Goal: Task Accomplishment & Management: Use online tool/utility

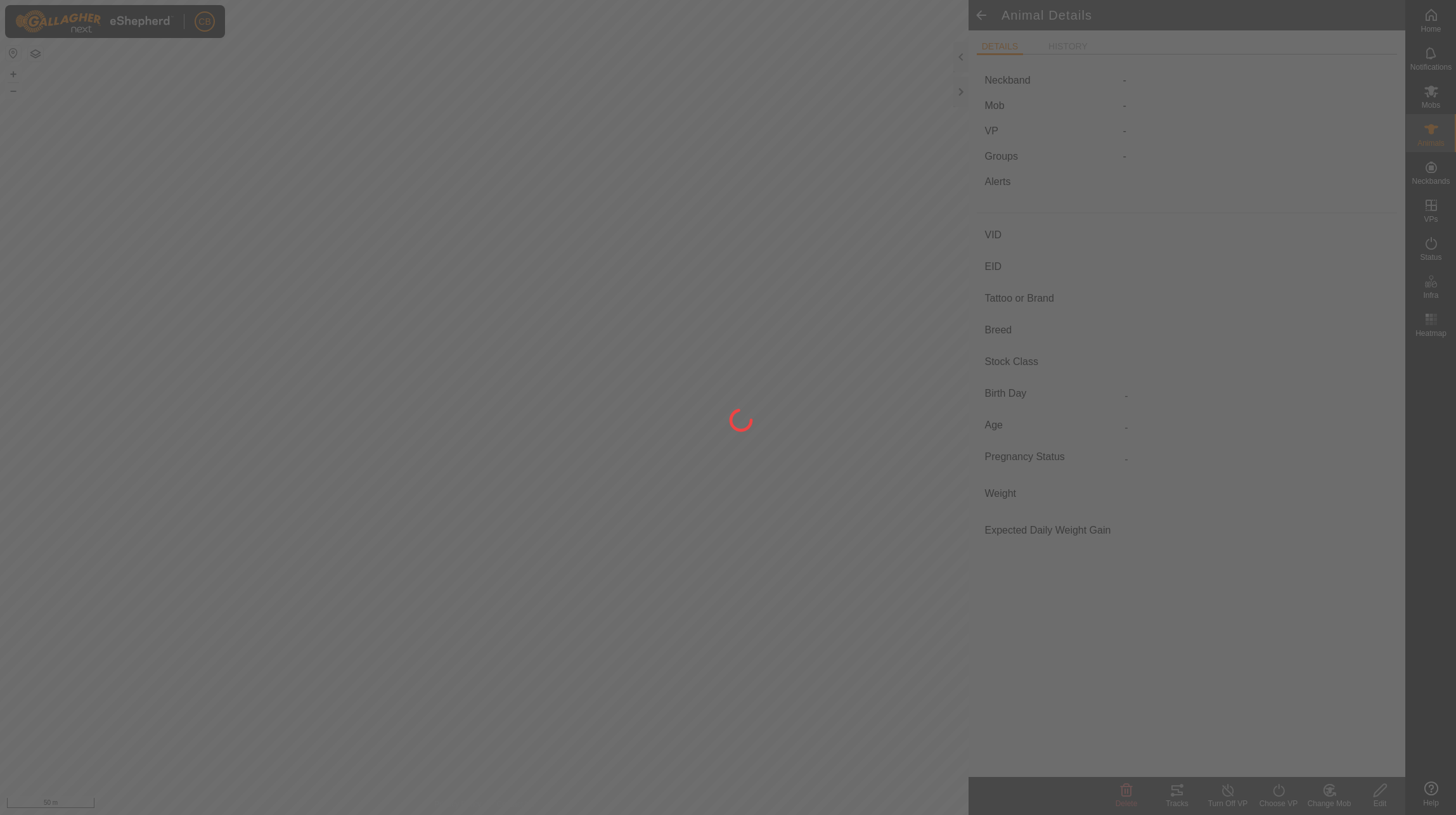
type input "94645"
type input "-"
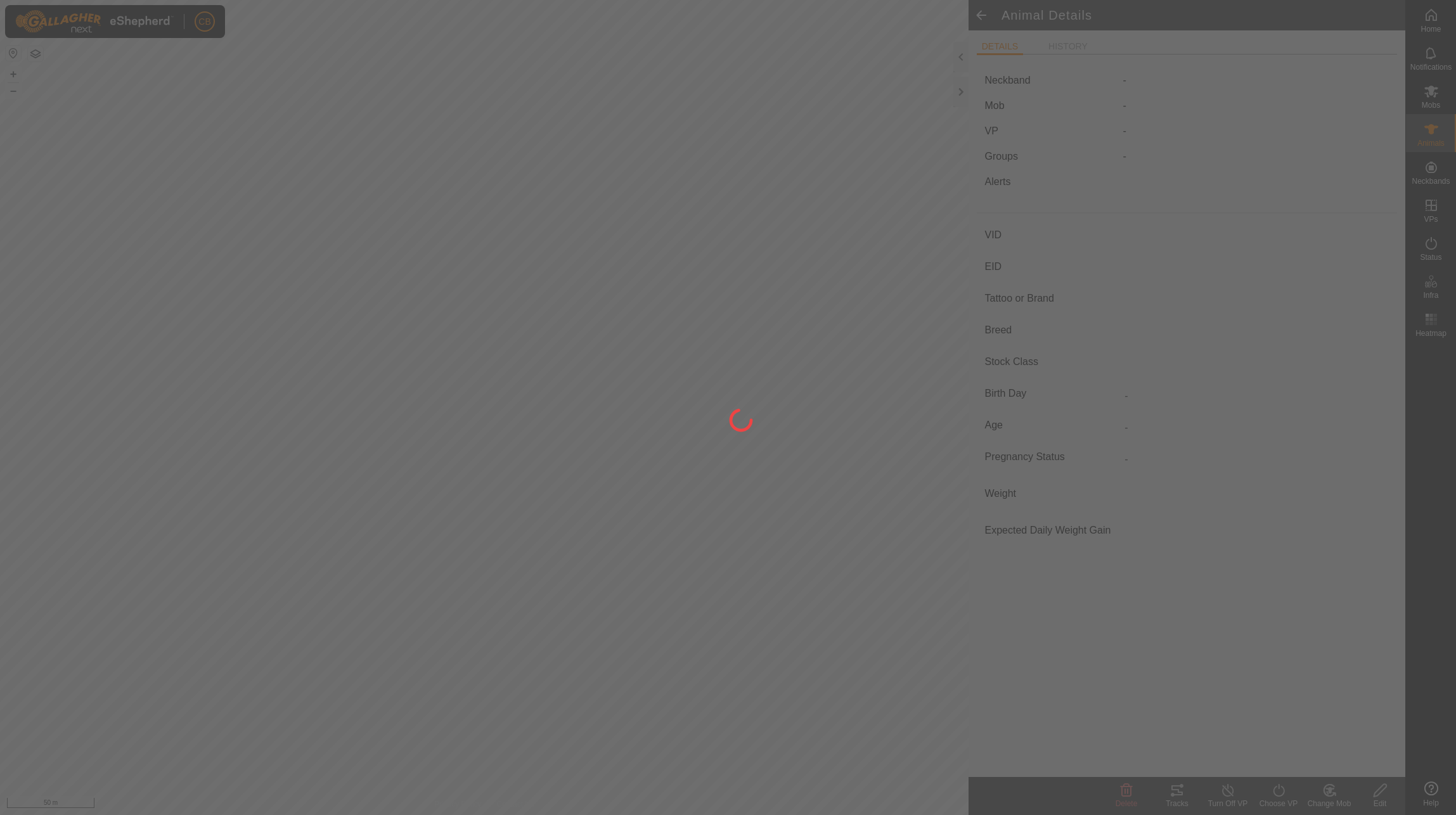
type input "-"
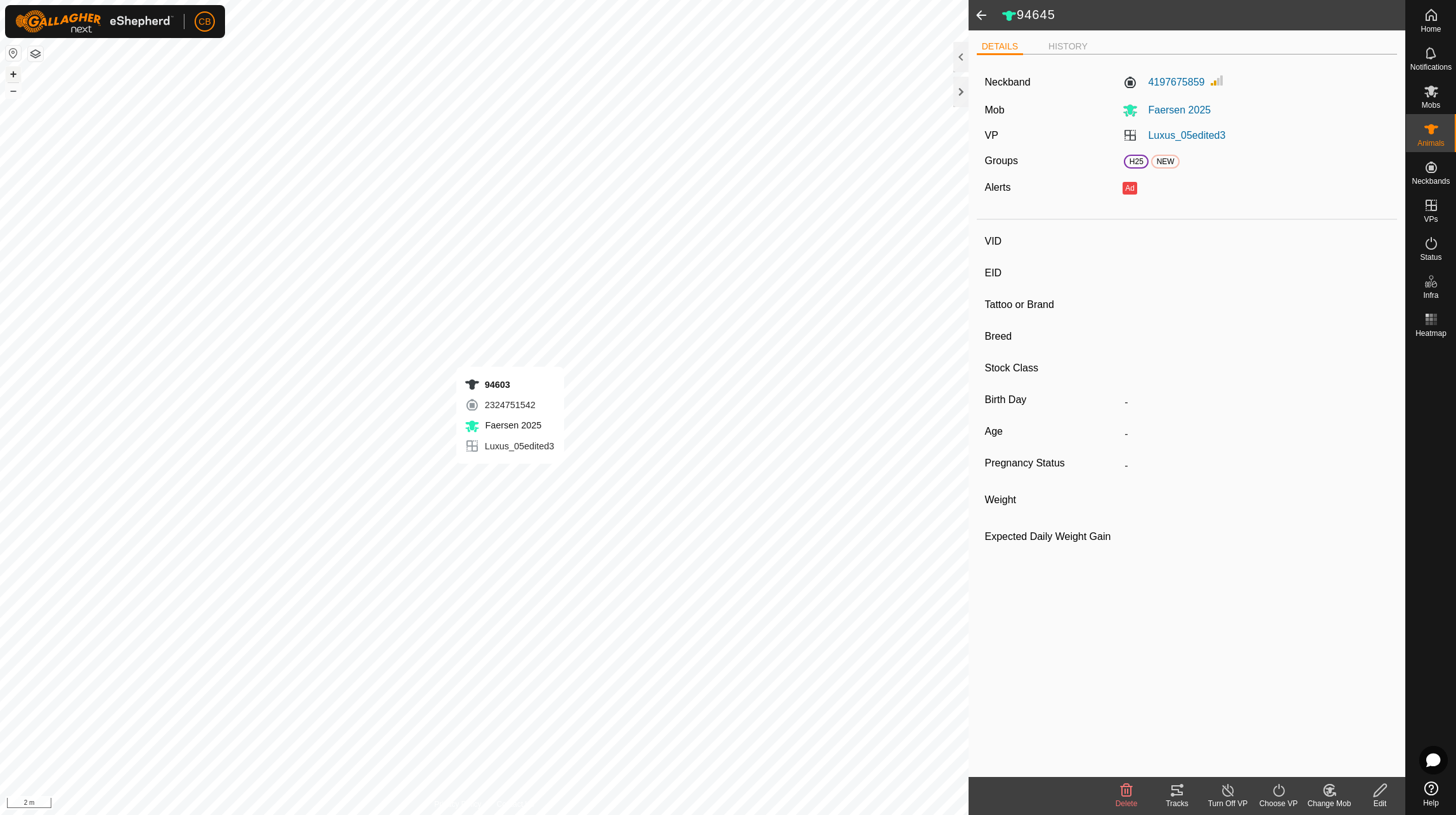
type input "94603"
type input "-"
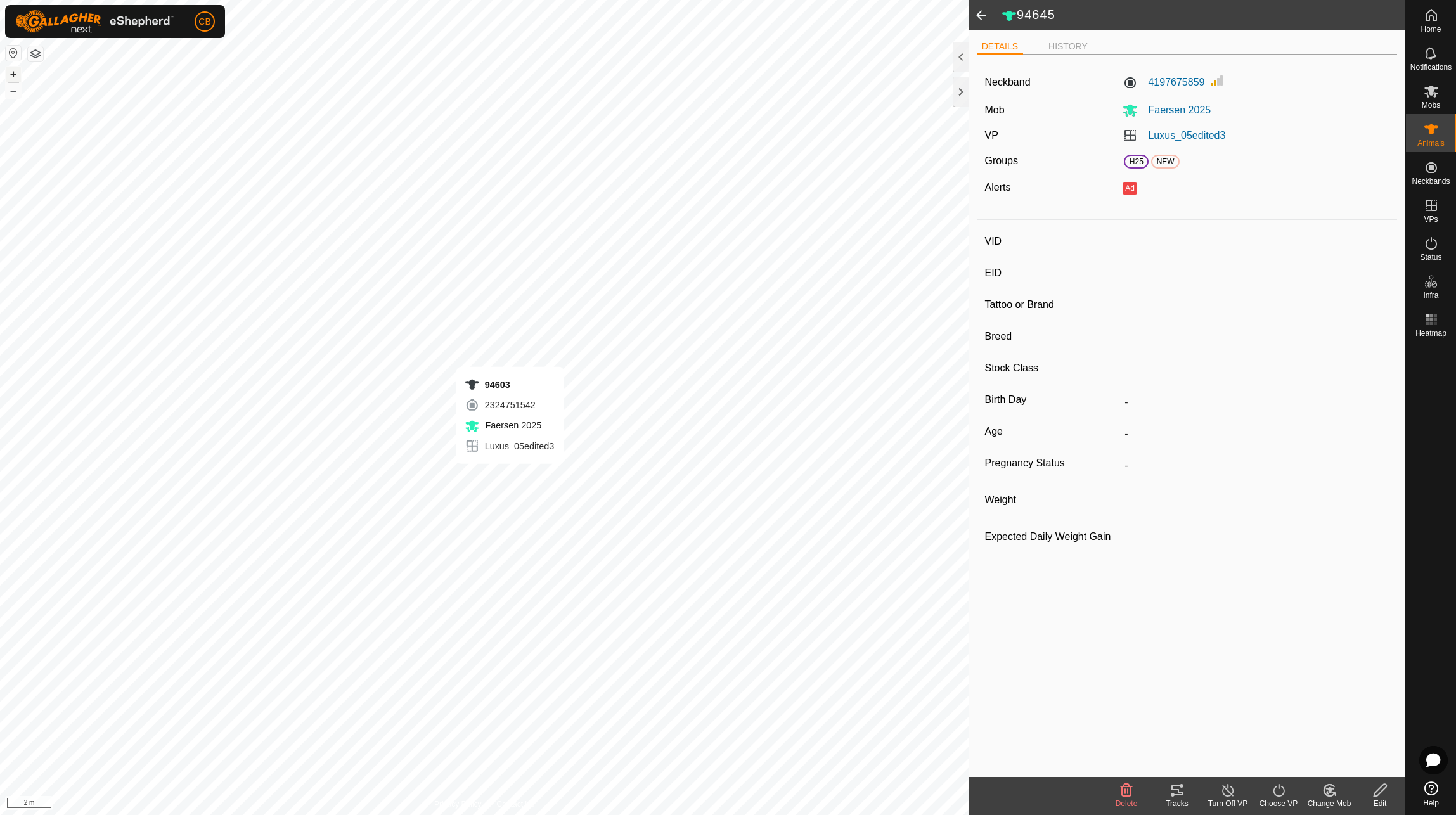
type input "-"
click at [1176, 793] on icon at bounding box center [1177, 790] width 15 height 15
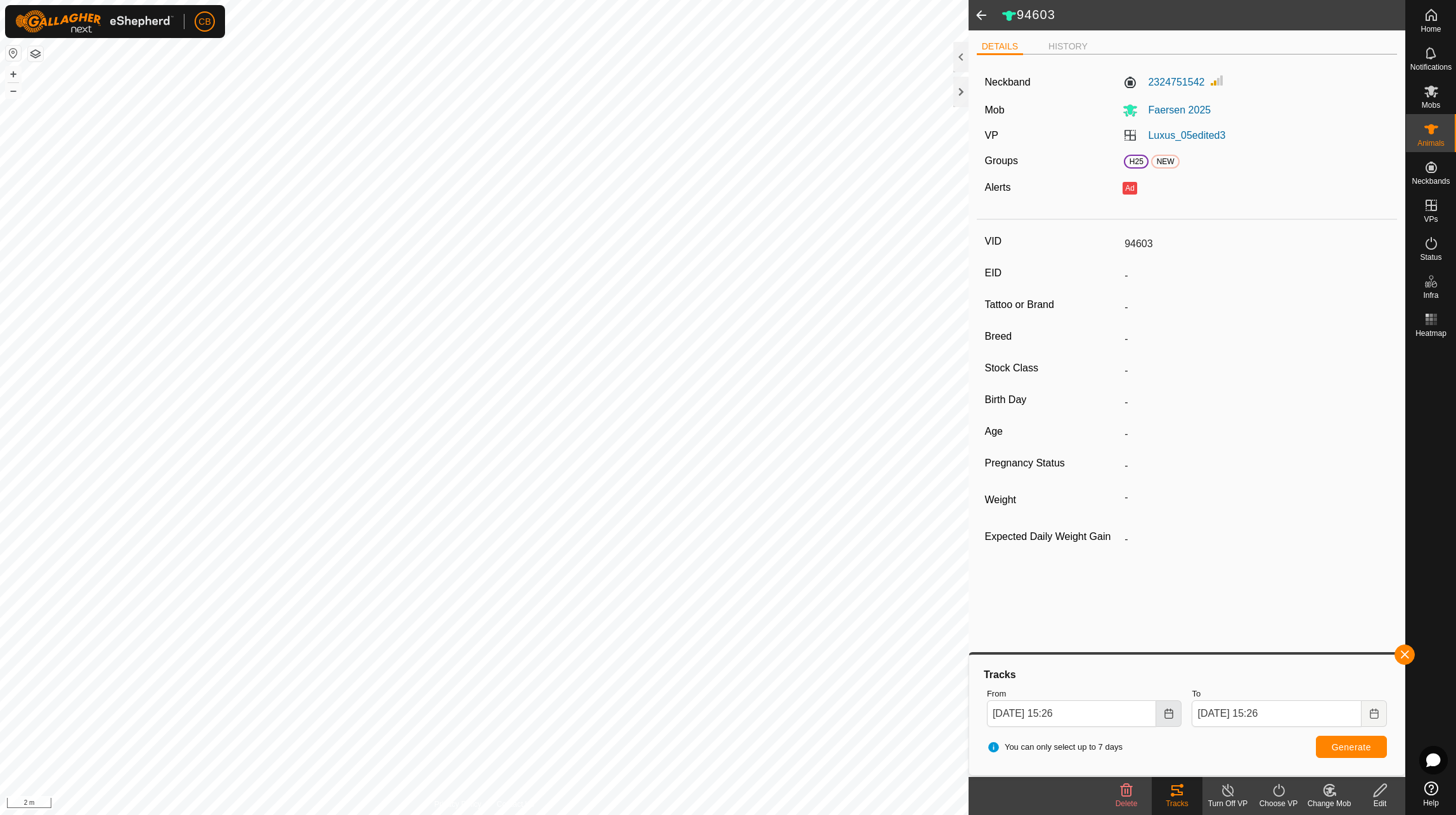
click at [1168, 714] on icon "Choose Date" at bounding box center [1169, 714] width 10 height 10
click at [1041, 553] on span "11" at bounding box center [1033, 552] width 20 height 20
type input "[DATE] 15:26"
click at [1370, 745] on span "Generate" at bounding box center [1352, 747] width 39 height 10
drag, startPoint x: 1158, startPoint y: 252, endPoint x: 1127, endPoint y: 248, distance: 31.3
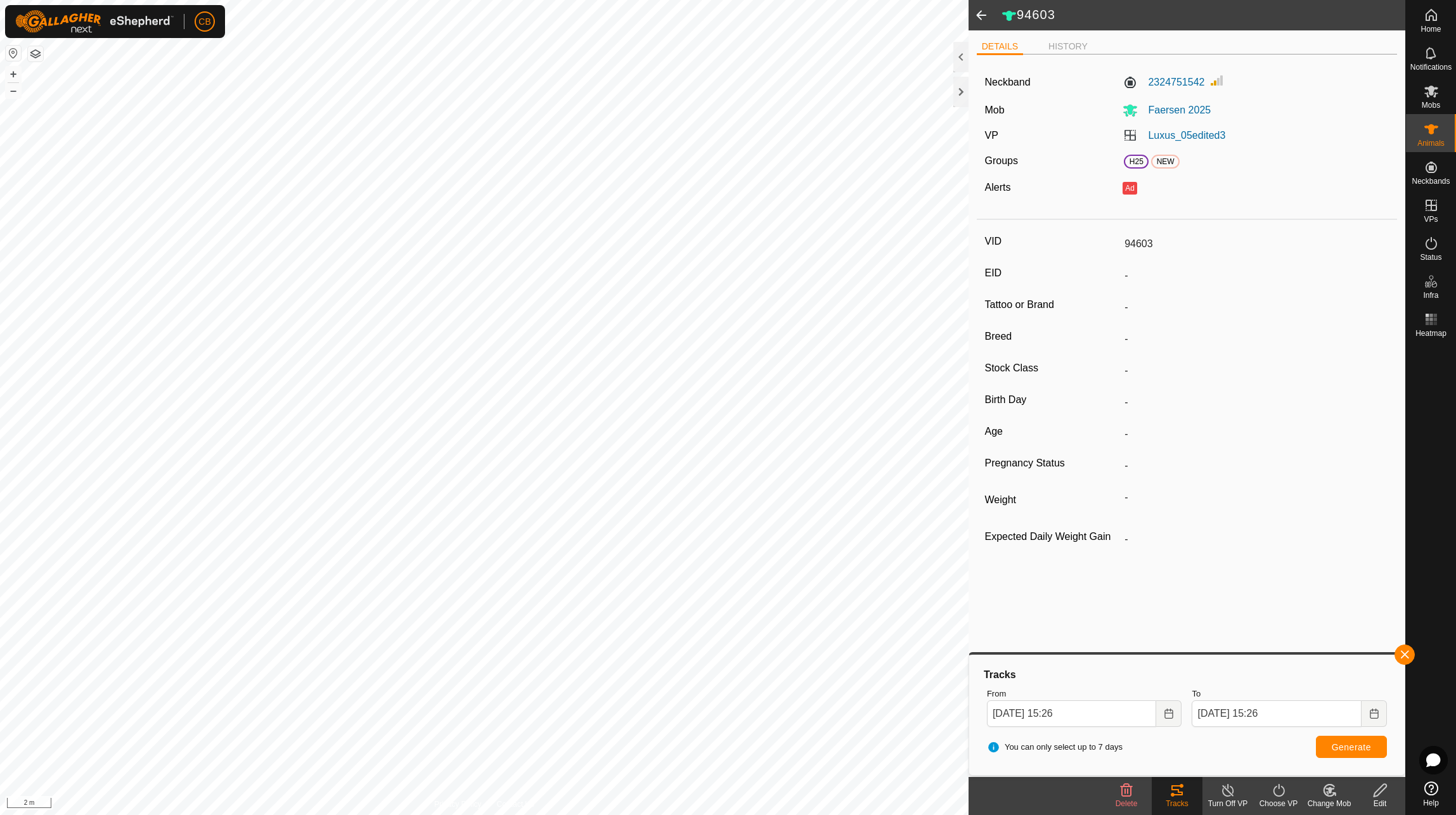
click at [1127, 248] on input "94603" at bounding box center [1254, 244] width 270 height 22
click at [1411, 657] on button "button" at bounding box center [1404, 654] width 20 height 20
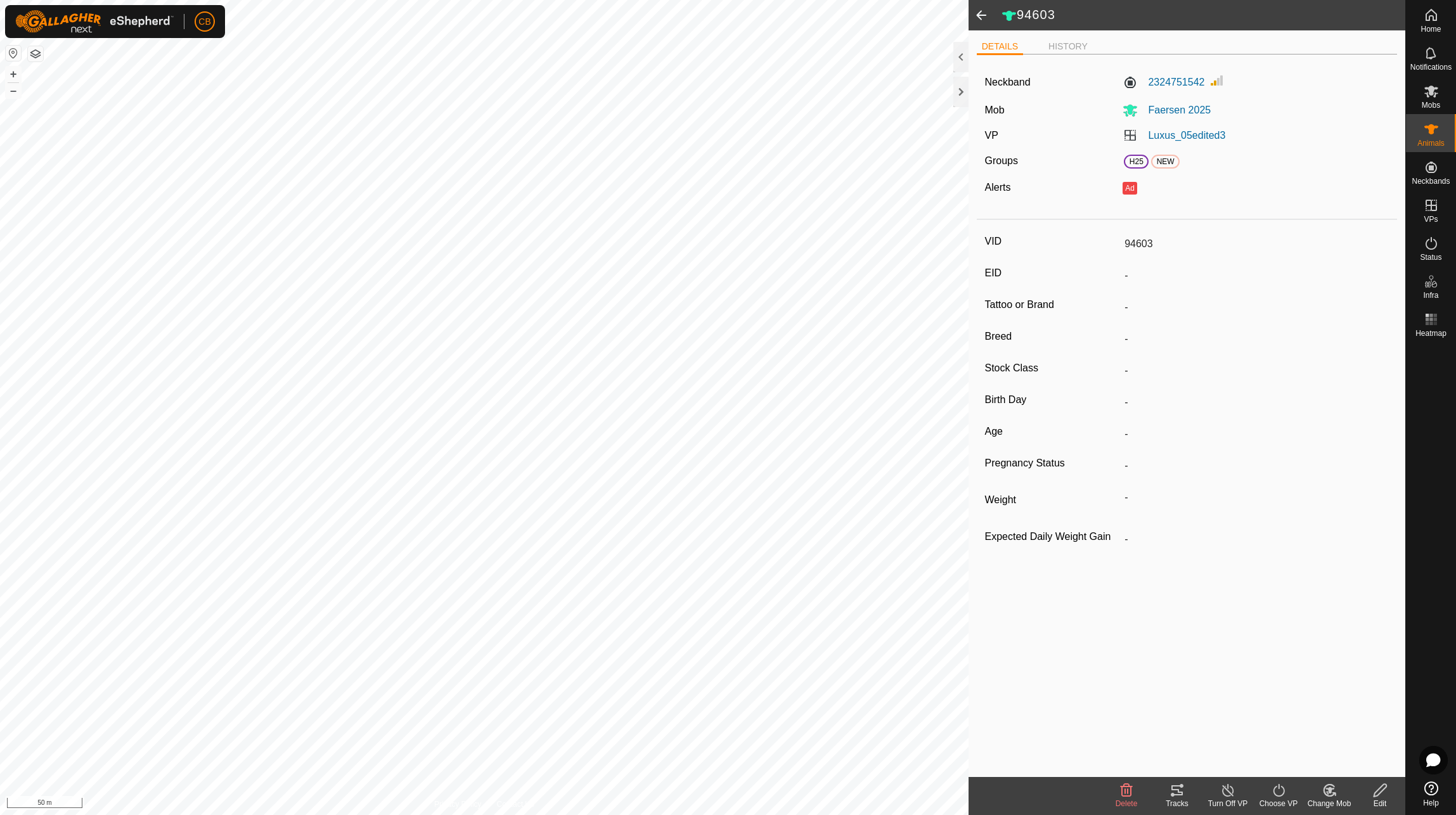
click at [985, 14] on span at bounding box center [981, 15] width 26 height 31
type input "94645"
type input "-"
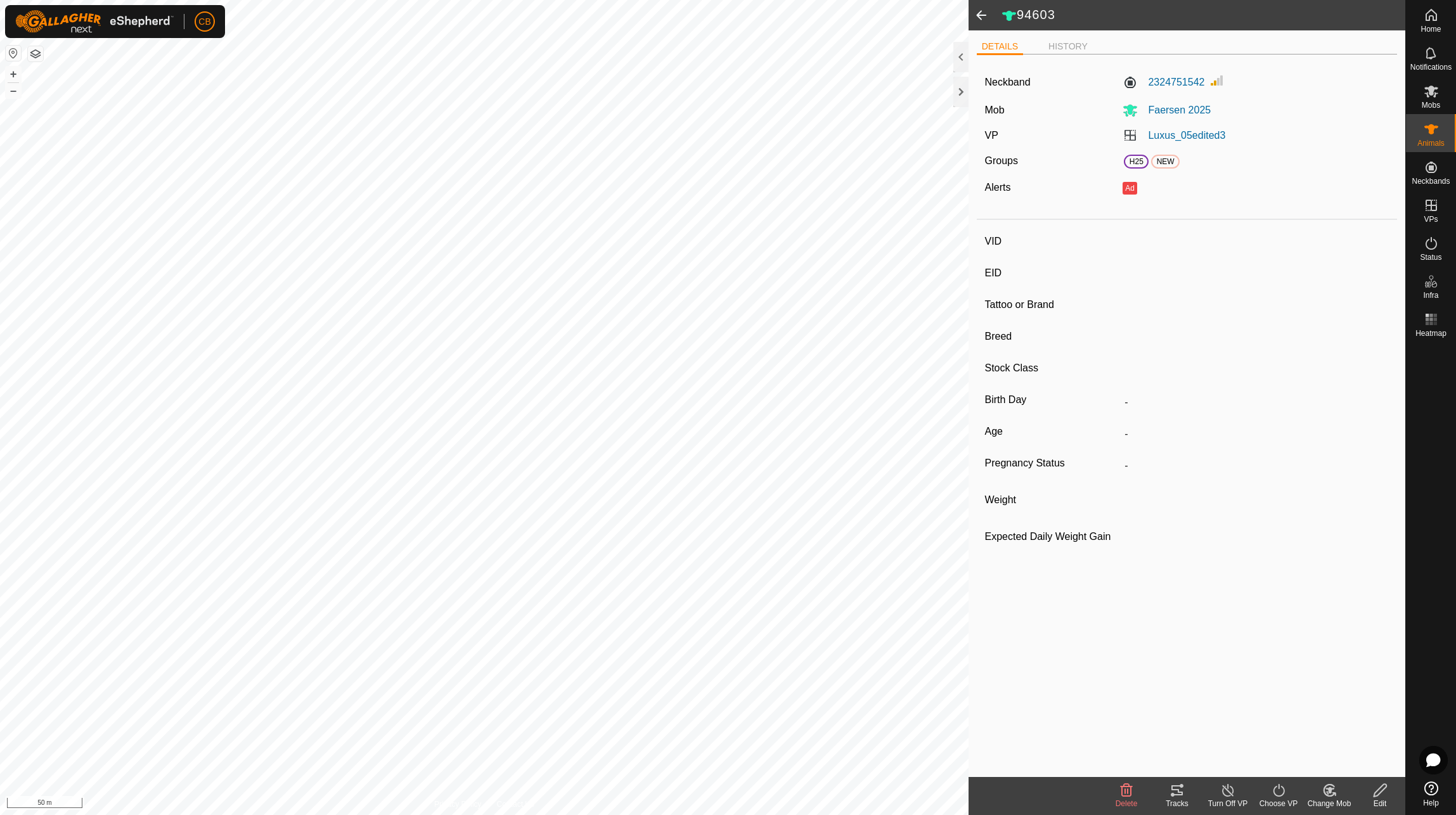
type input "-"
click at [1434, 103] on span "Mobs" at bounding box center [1431, 105] width 18 height 8
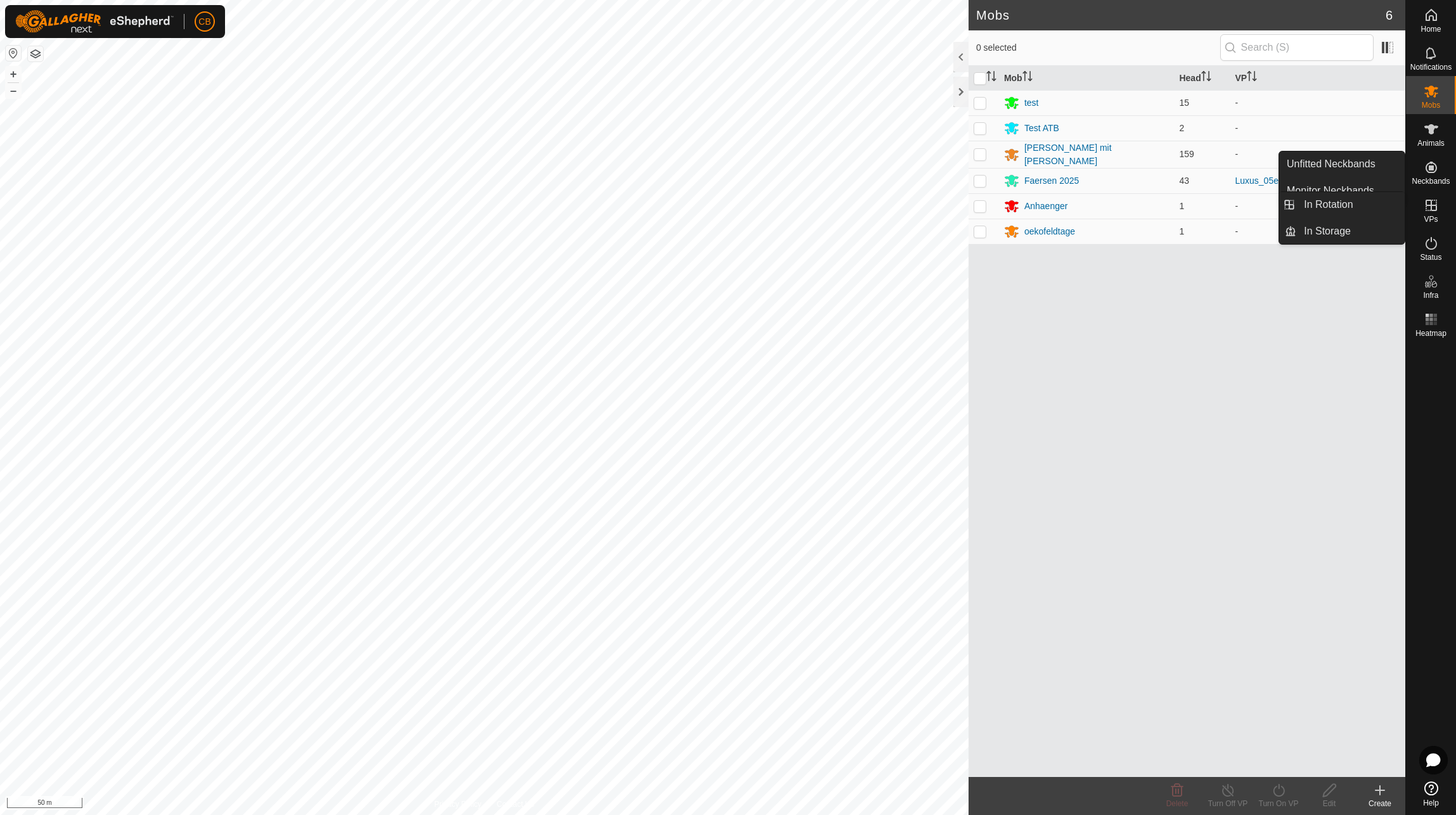
click at [1436, 213] on es-virtualpaddocks-svg-icon at bounding box center [1431, 205] width 23 height 20
click at [1430, 208] on icon at bounding box center [1431, 205] width 15 height 15
click at [1356, 211] on link "In Rotation" at bounding box center [1351, 205] width 109 height 26
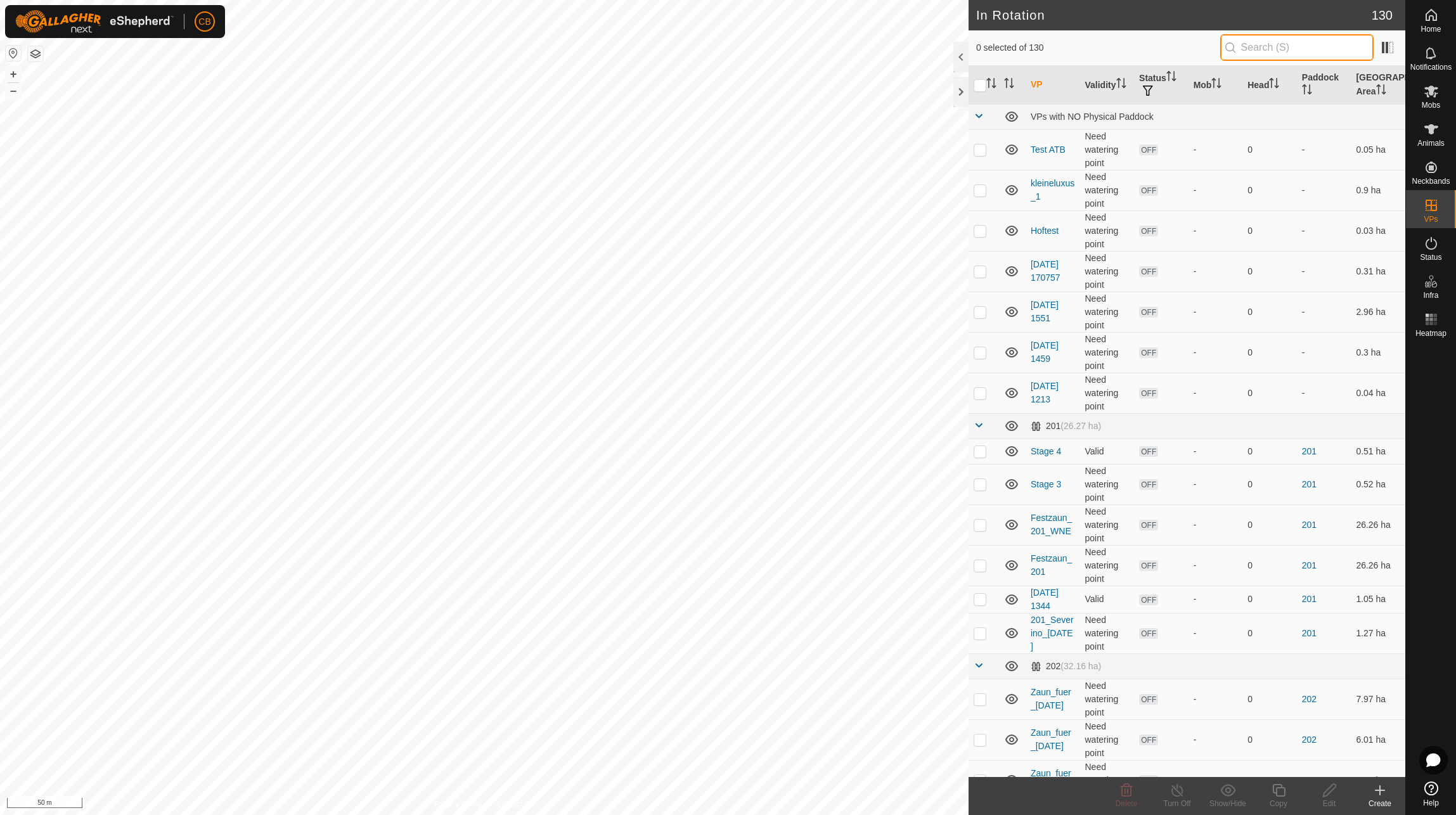
click at [1273, 50] on input "text" at bounding box center [1297, 47] width 153 height 27
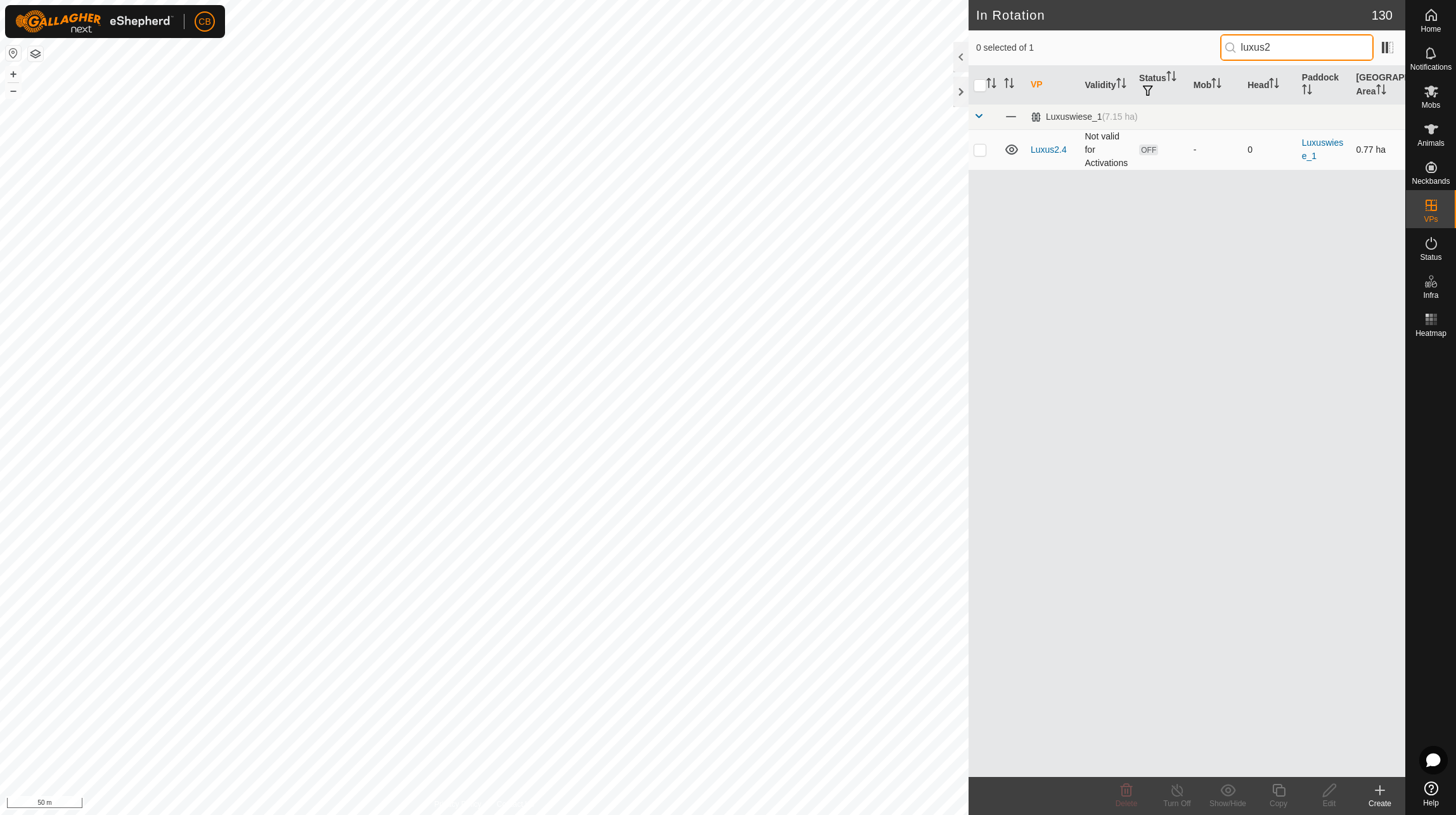
type input "luxus2"
click at [1093, 152] on td "Not valid for Activations" at bounding box center [1107, 150] width 54 height 41
click at [1045, 154] on link "Luxus2.4" at bounding box center [1048, 150] width 36 height 10
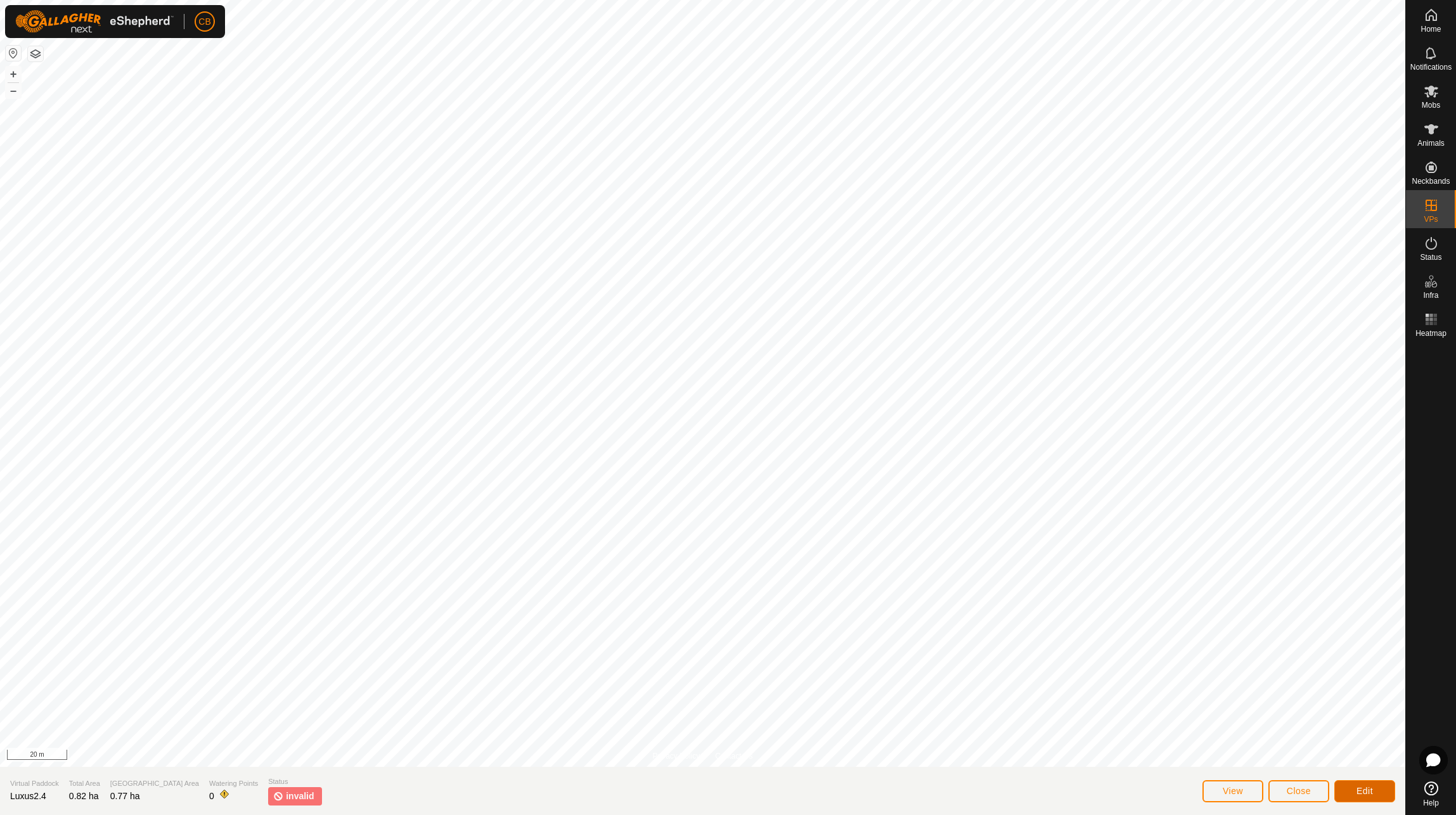
click at [1357, 797] on button "Edit" at bounding box center [1364, 791] width 61 height 22
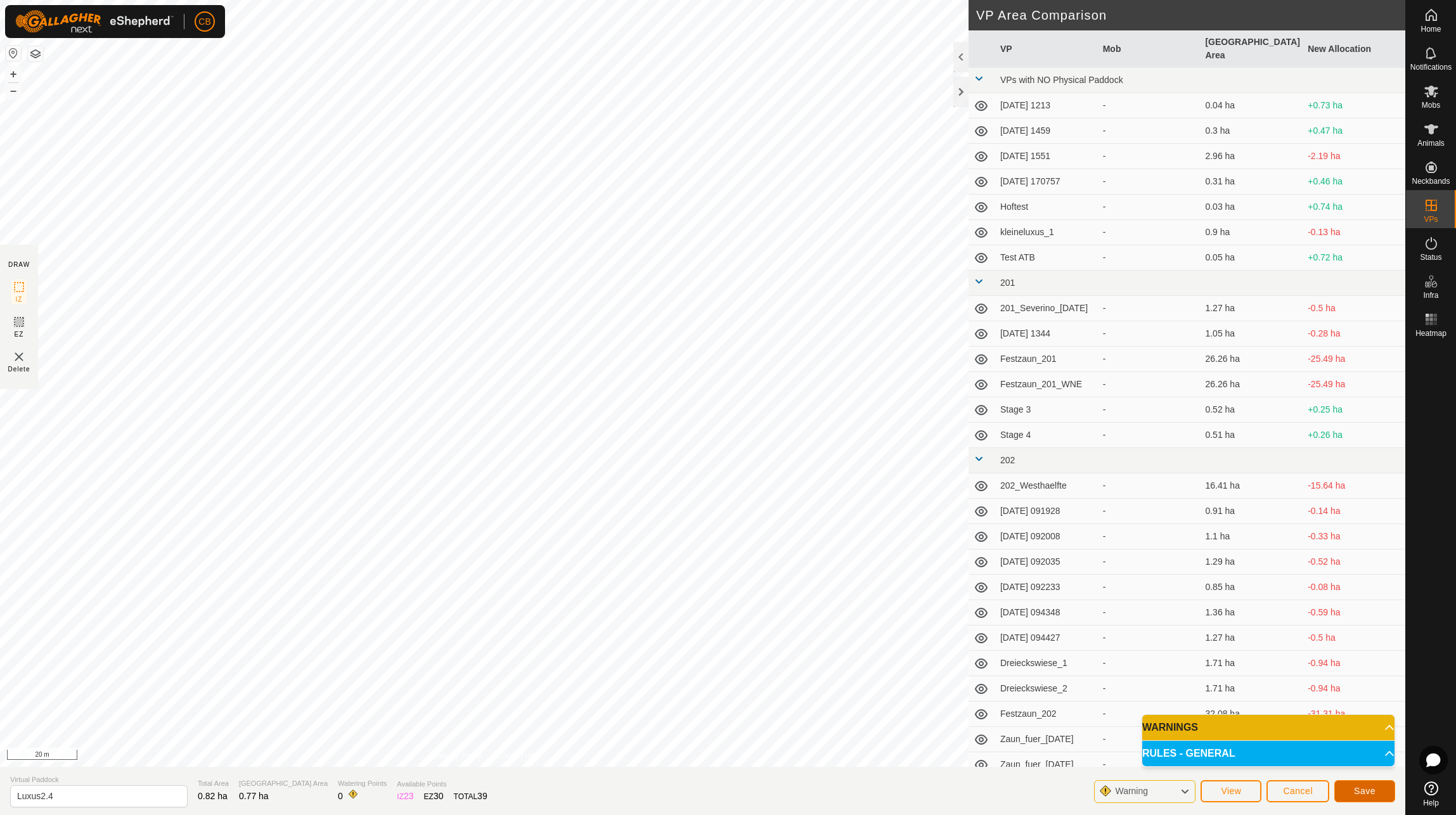
click at [1382, 788] on button "Save" at bounding box center [1364, 791] width 61 height 22
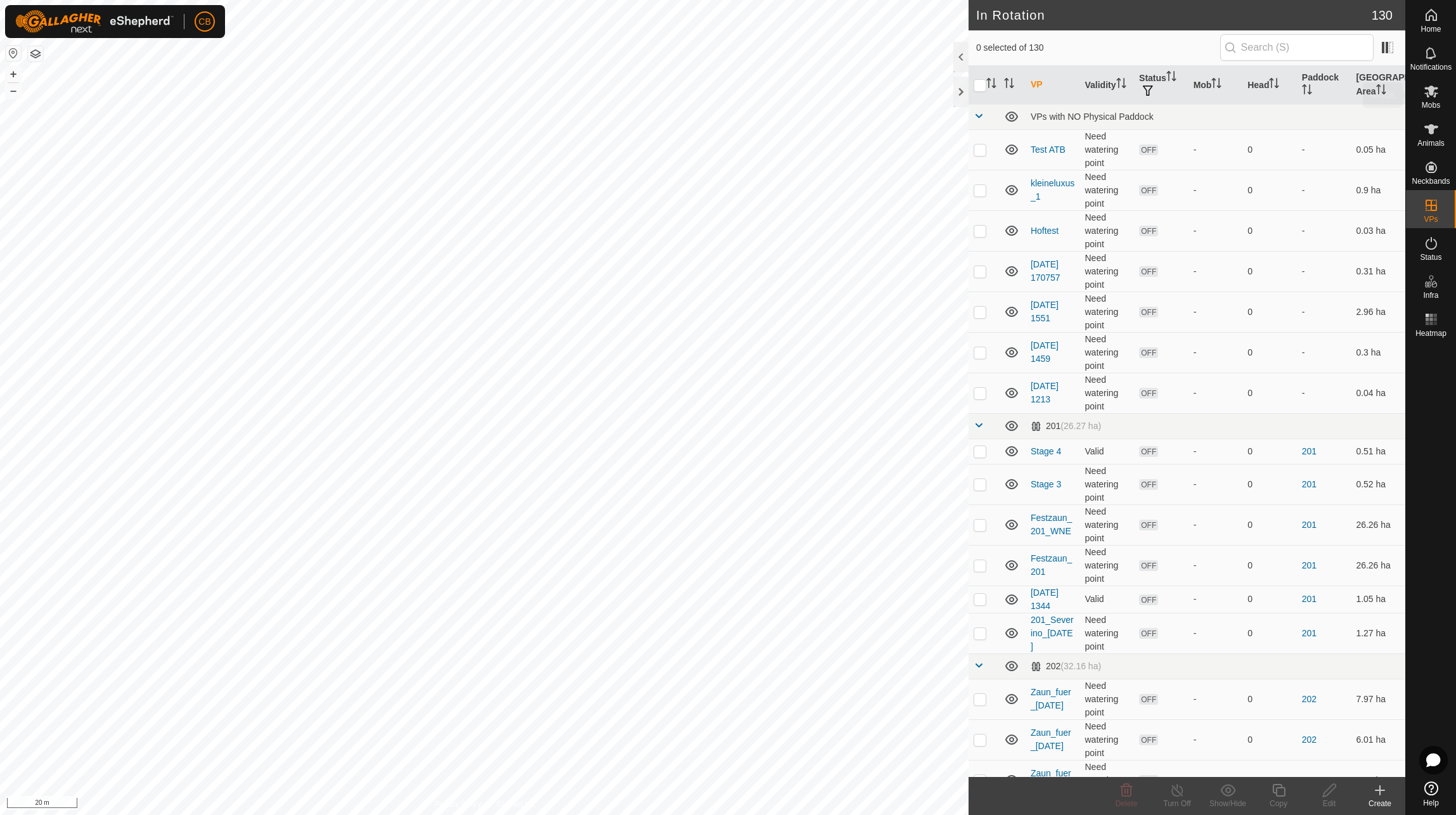
click at [1433, 92] on icon at bounding box center [1431, 92] width 14 height 12
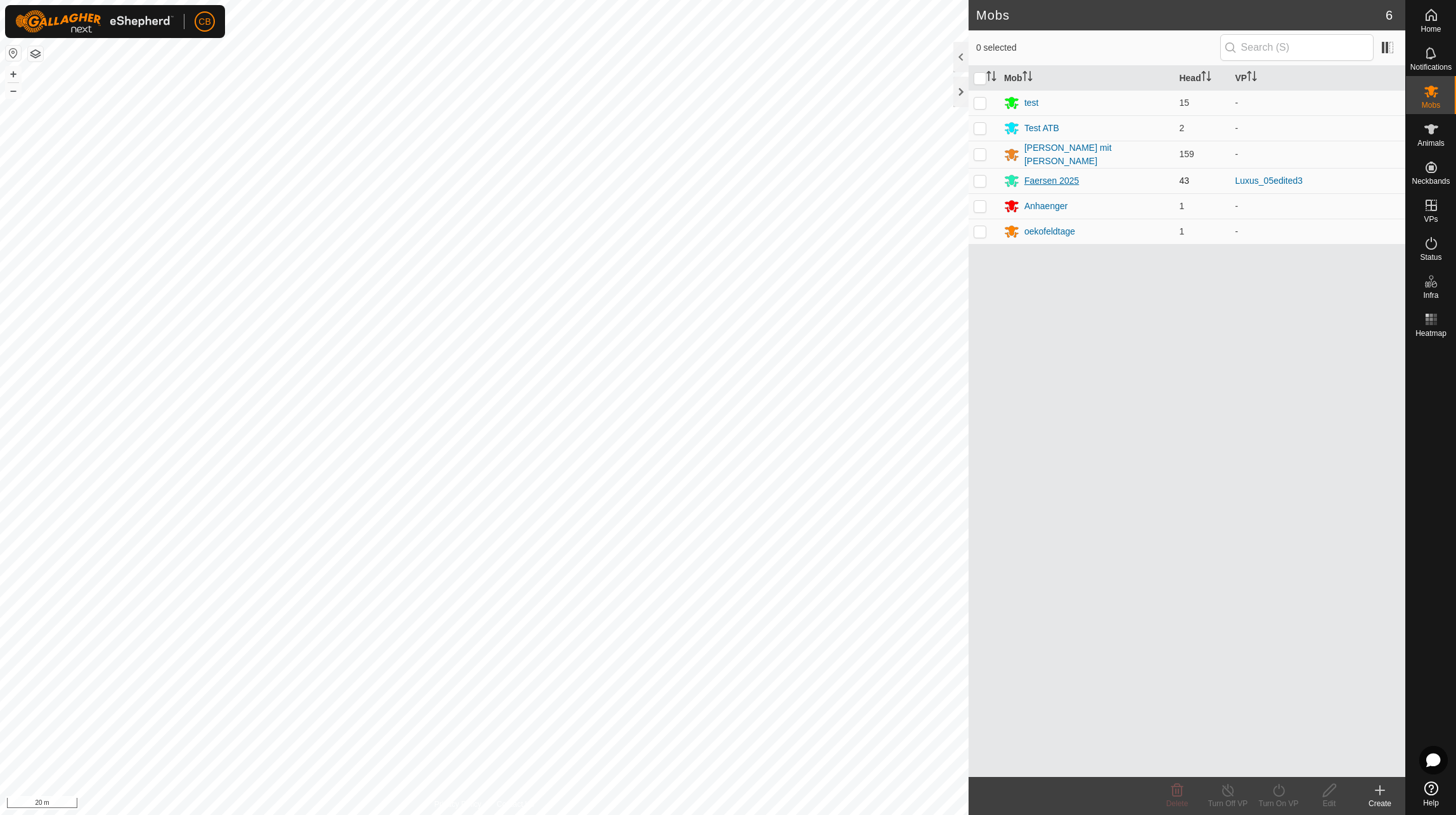
click at [1046, 178] on div "Faersen 2025" at bounding box center [1052, 181] width 54 height 13
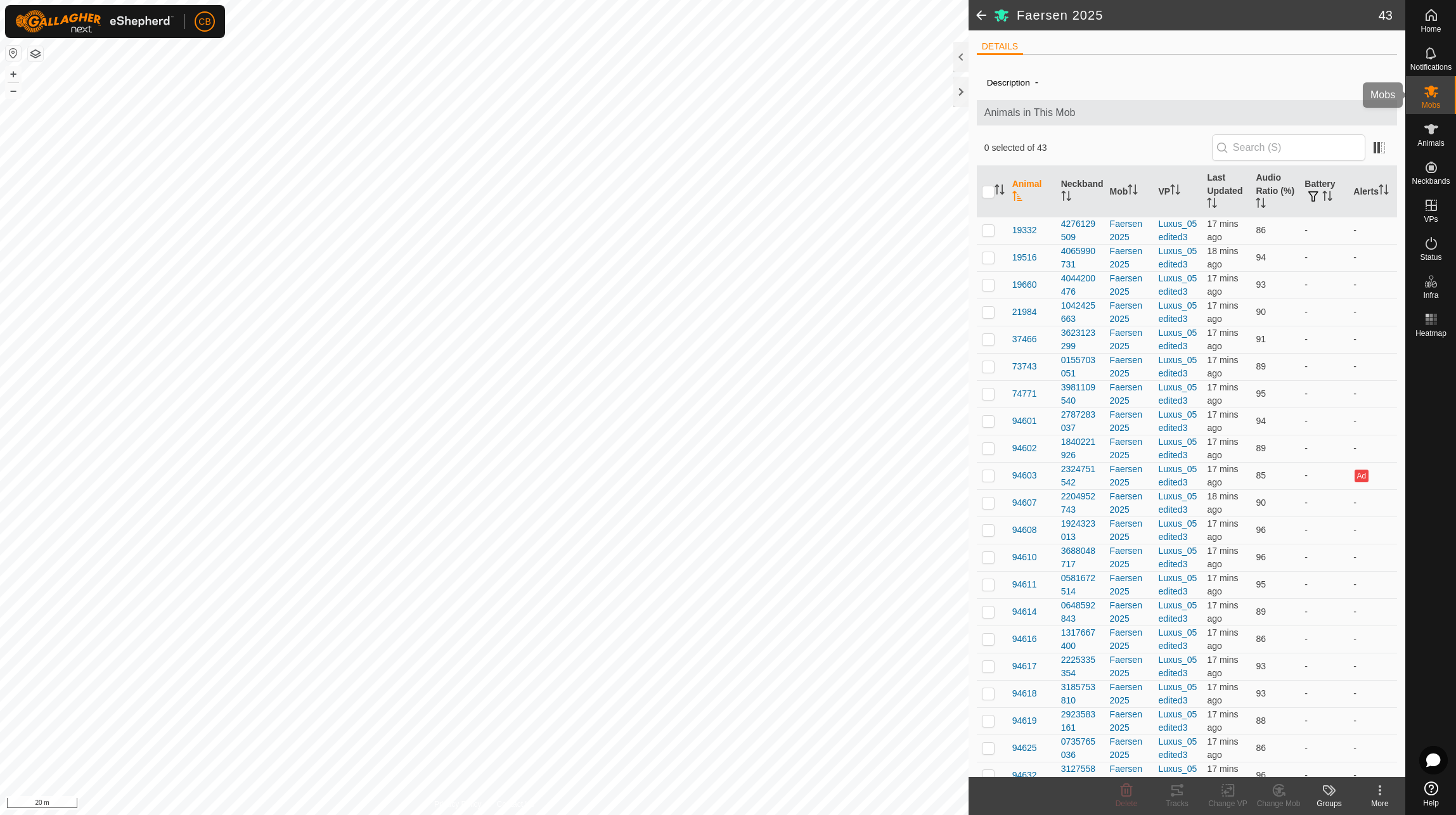
click at [1423, 94] on es-mob-svg-icon at bounding box center [1431, 91] width 23 height 20
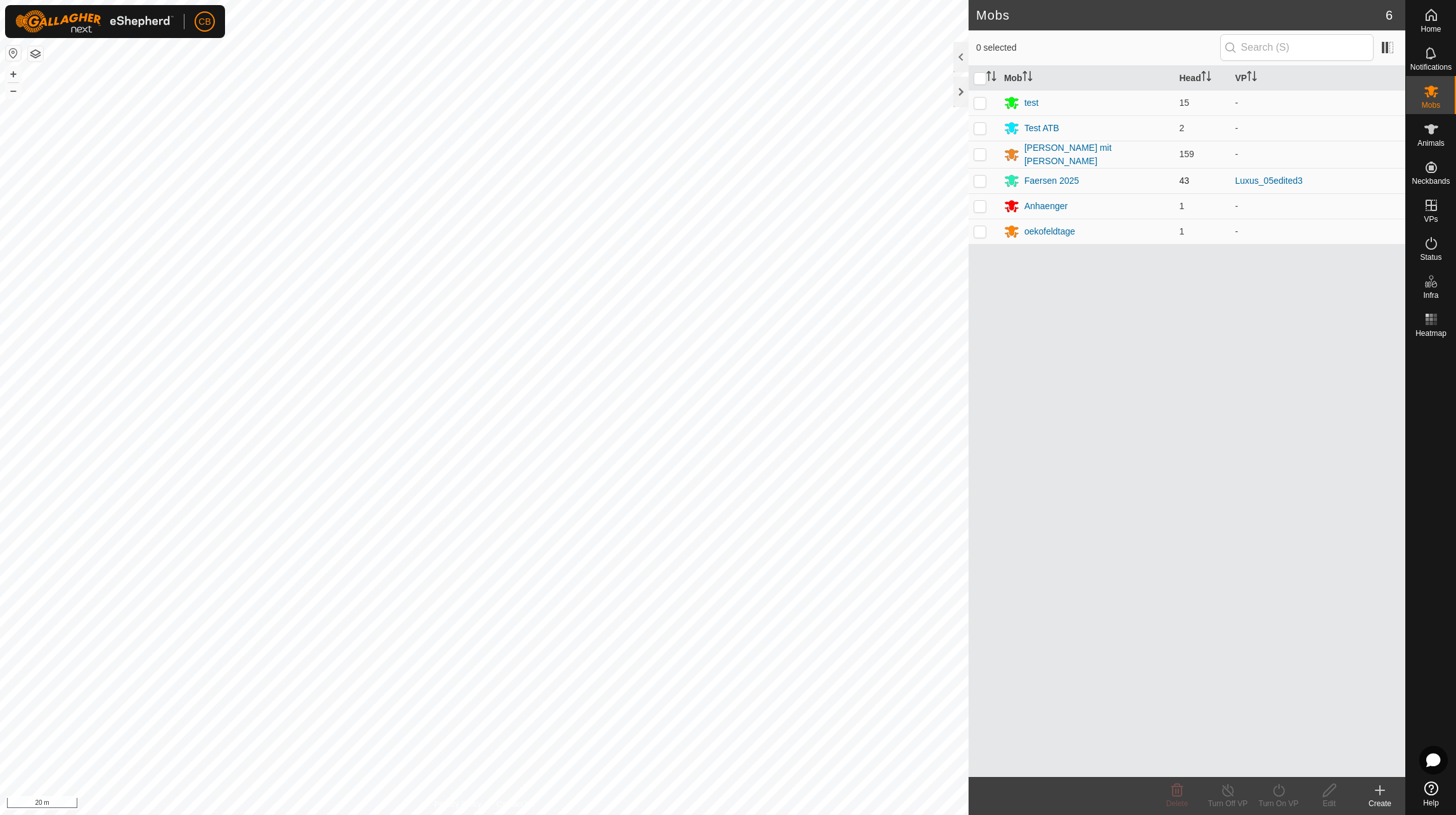
click at [978, 179] on p-checkbox at bounding box center [980, 181] width 12 height 10
checkbox input "true"
click at [1277, 788] on icon at bounding box center [1279, 790] width 16 height 15
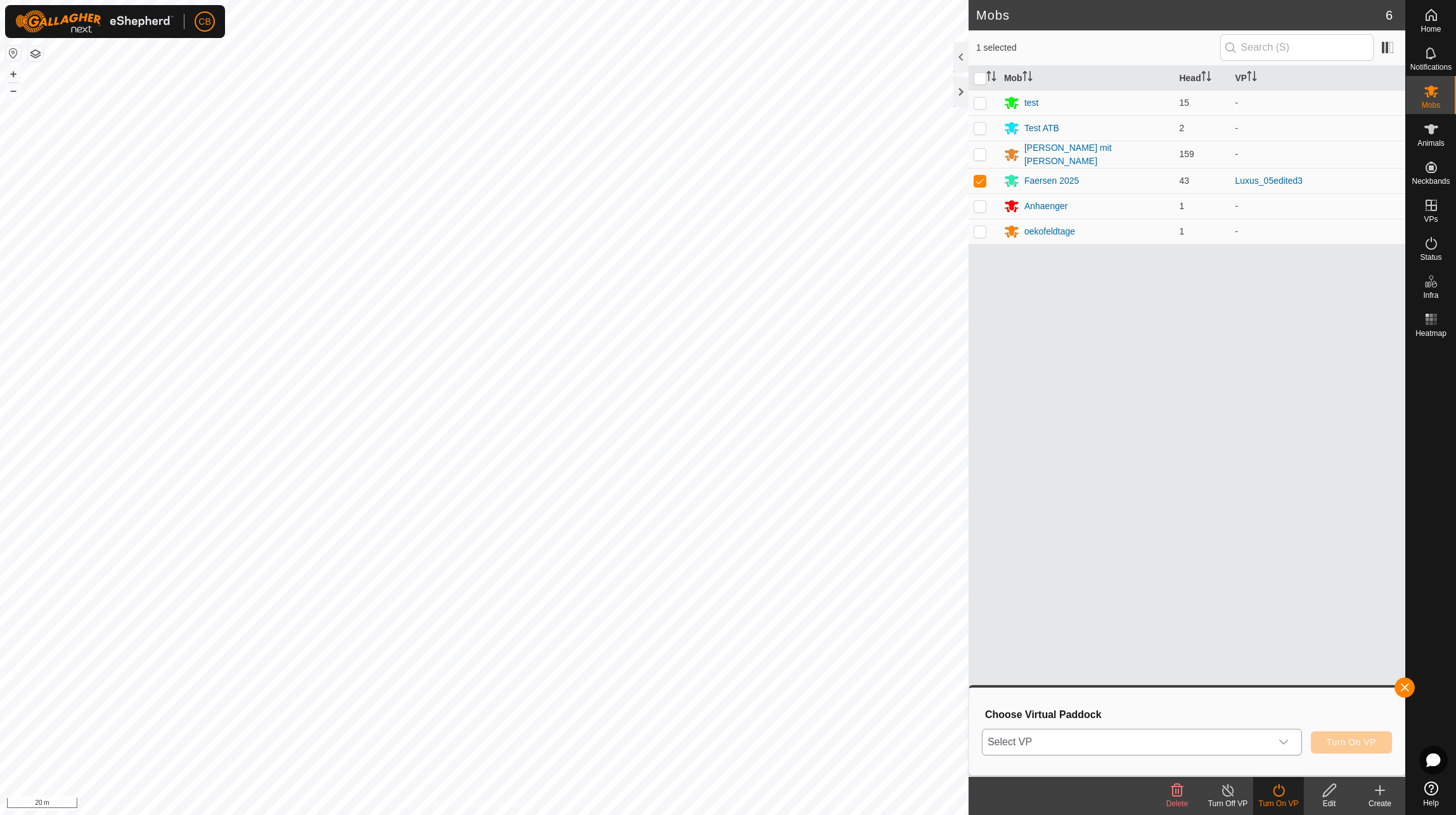
click at [1292, 746] on div "dropdown trigger" at bounding box center [1283, 742] width 26 height 26
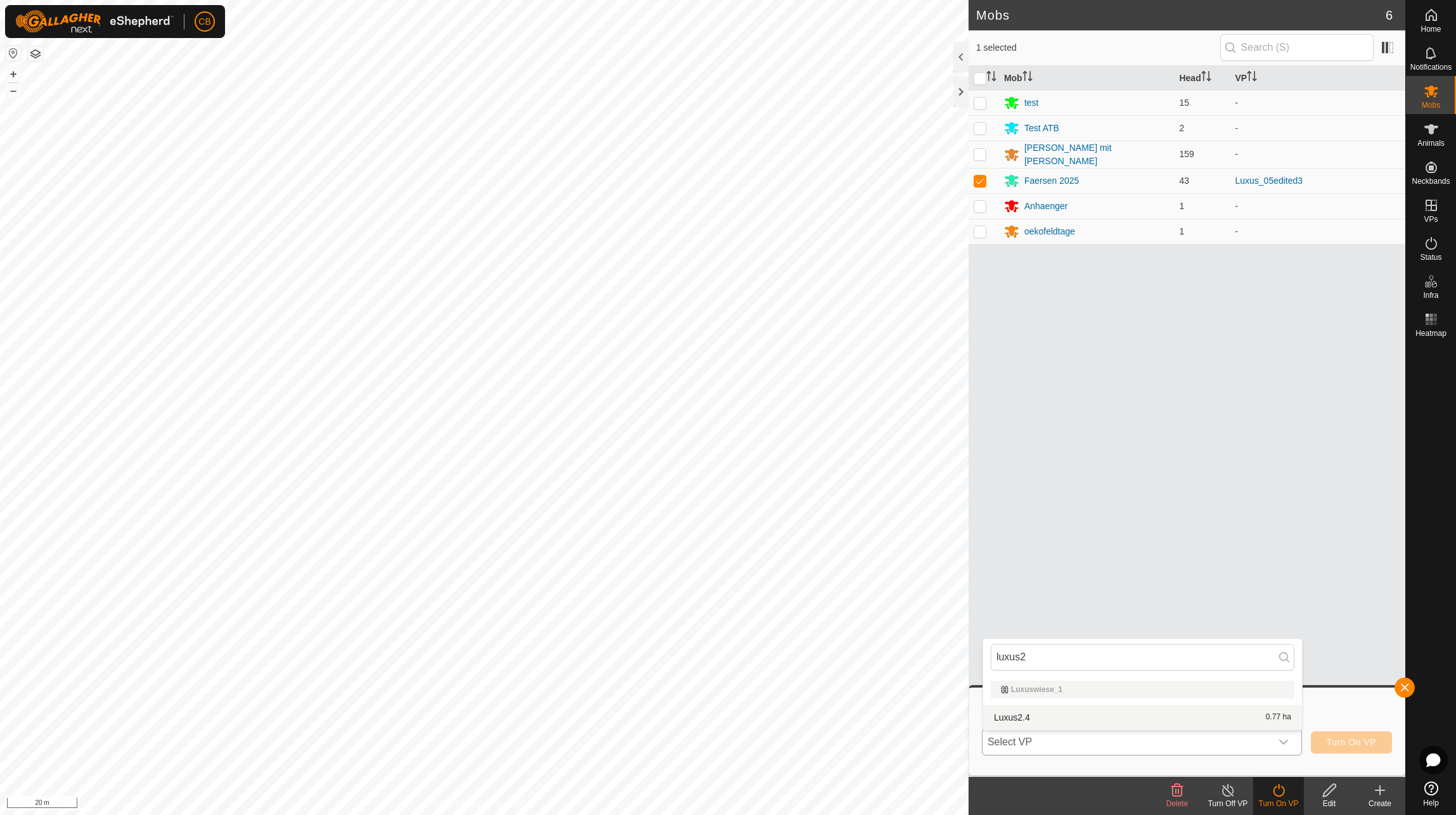
type input "luxus2"
click at [1025, 721] on li "Luxus2.4 0.77 ha" at bounding box center [1143, 717] width 319 height 26
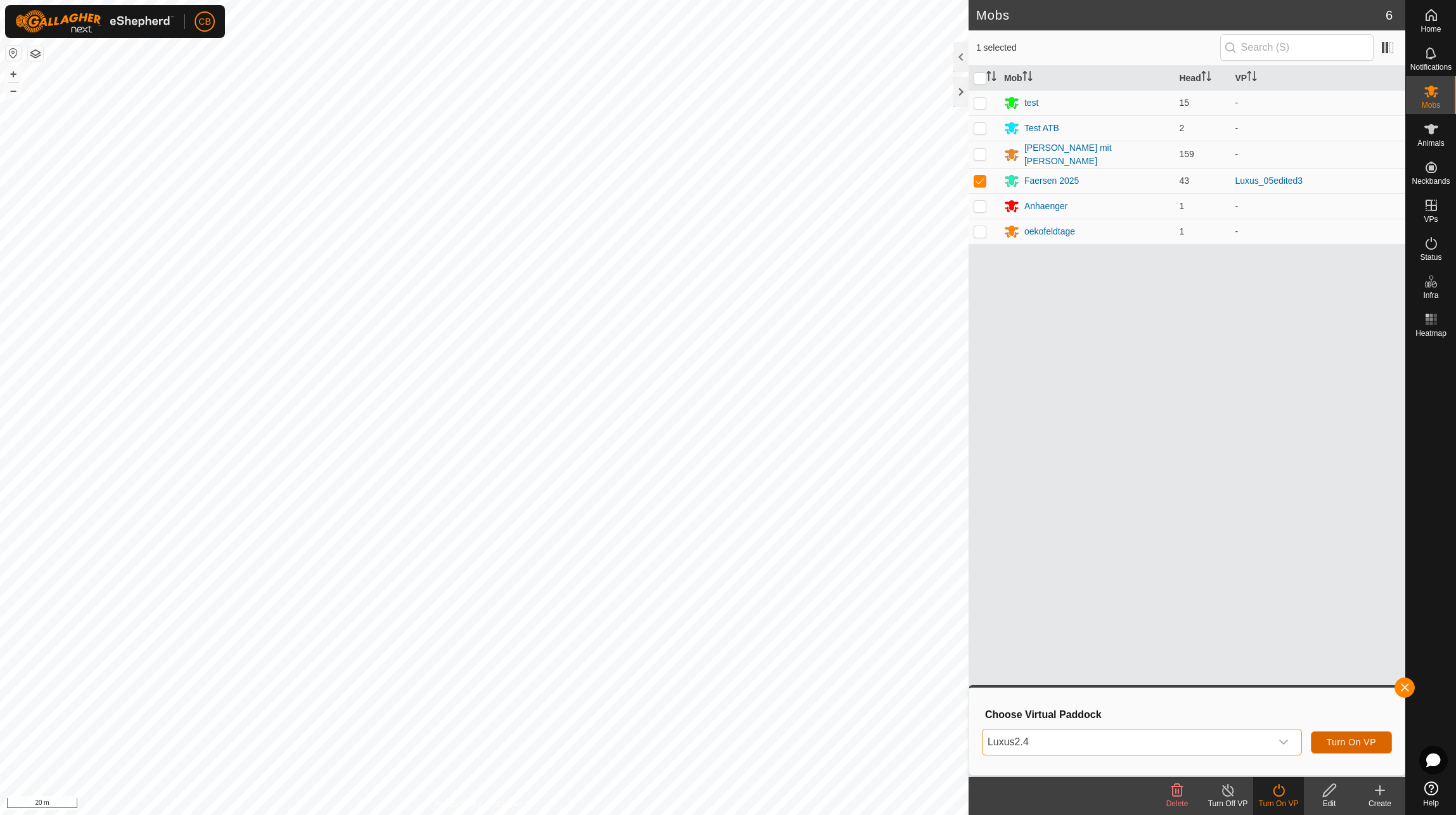
click at [1341, 743] on span "Turn On VP" at bounding box center [1352, 742] width 50 height 10
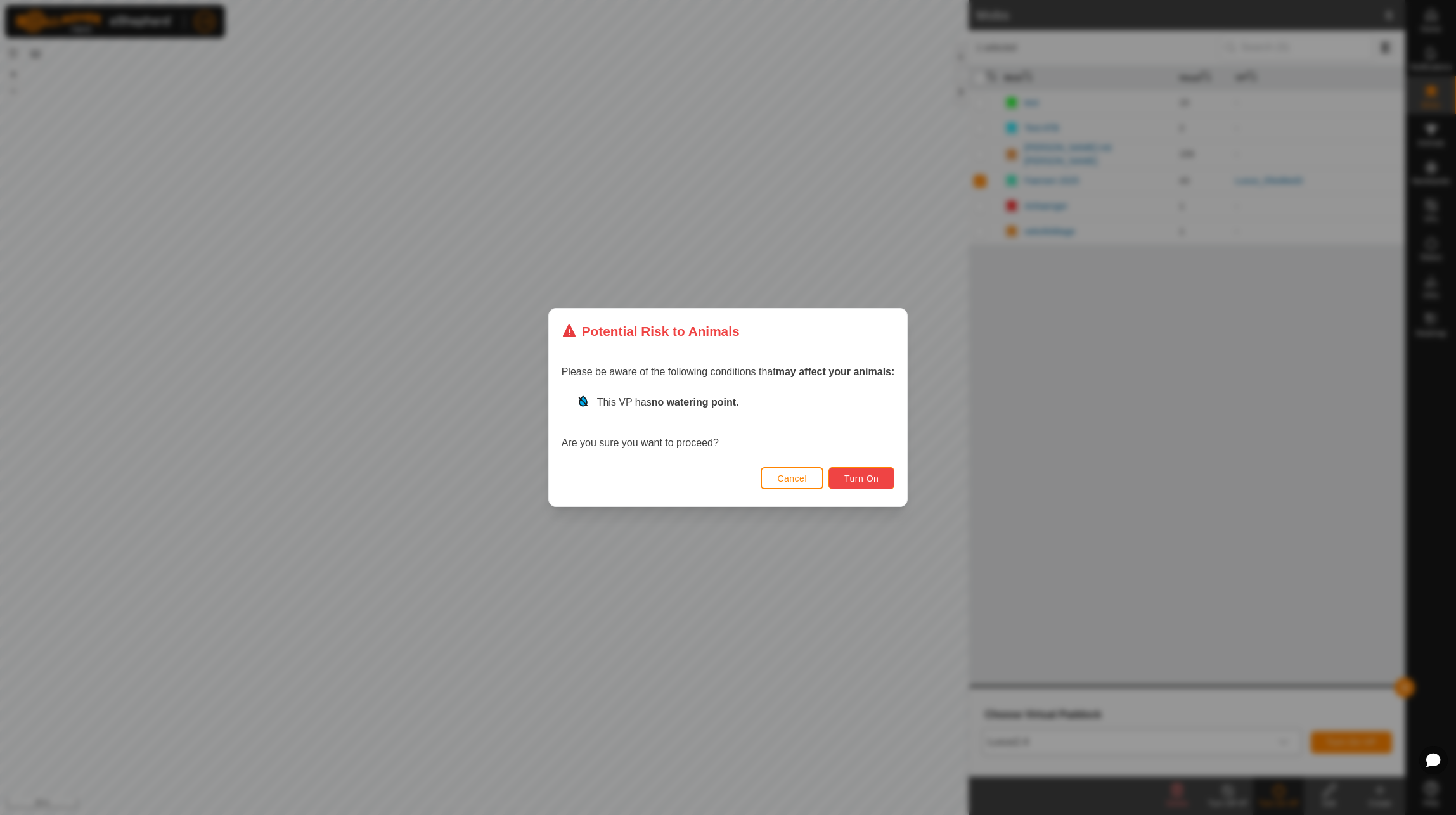
click at [882, 479] on button "Turn On" at bounding box center [861, 478] width 66 height 22
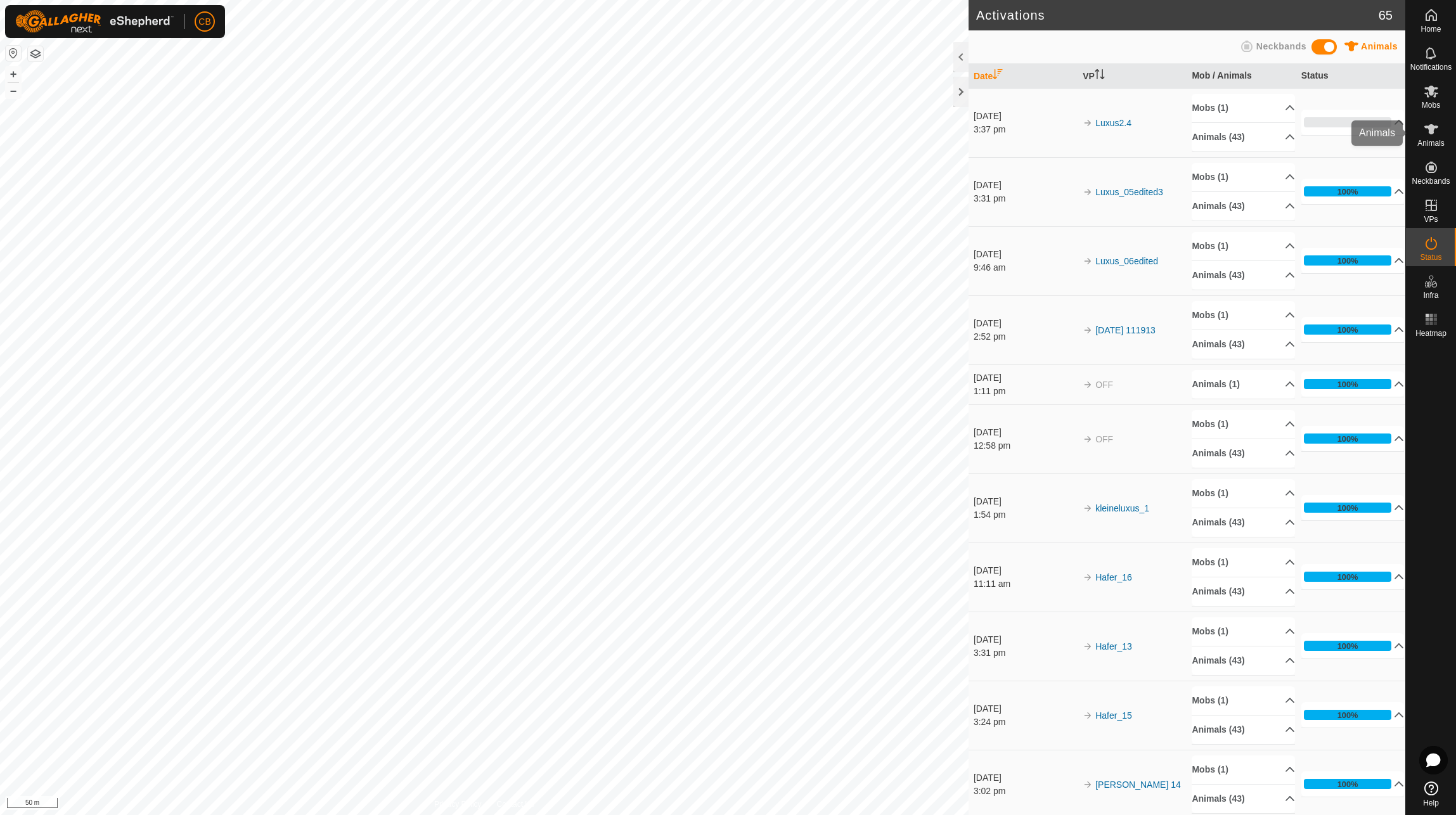
click at [1433, 128] on icon at bounding box center [1431, 130] width 14 height 10
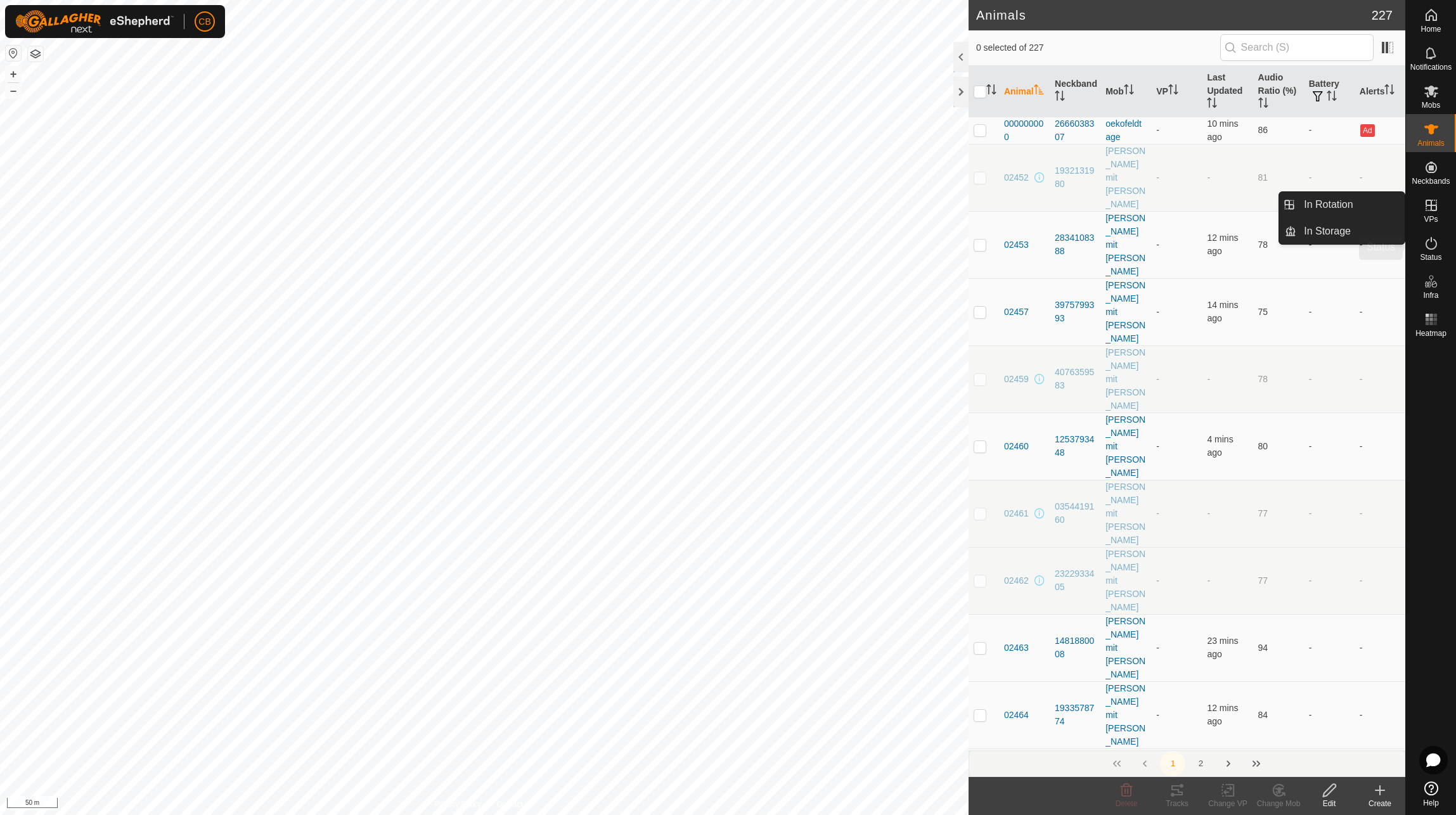
click at [1432, 252] on es-activation-svg-icon at bounding box center [1431, 243] width 23 height 20
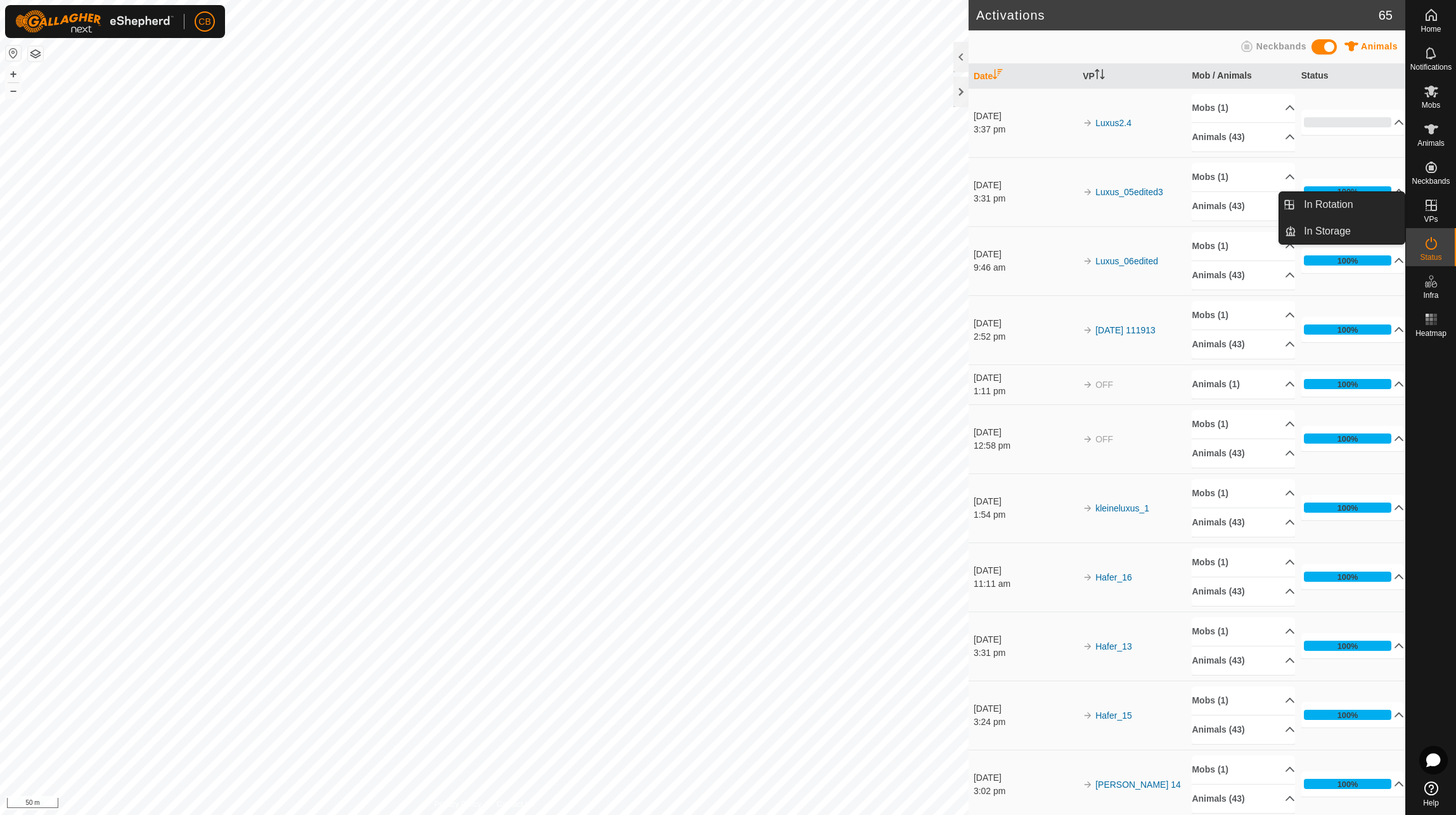
click at [1429, 215] on span "VPs" at bounding box center [1430, 219] width 14 height 8
click at [1362, 213] on link "In Rotation" at bounding box center [1351, 205] width 109 height 26
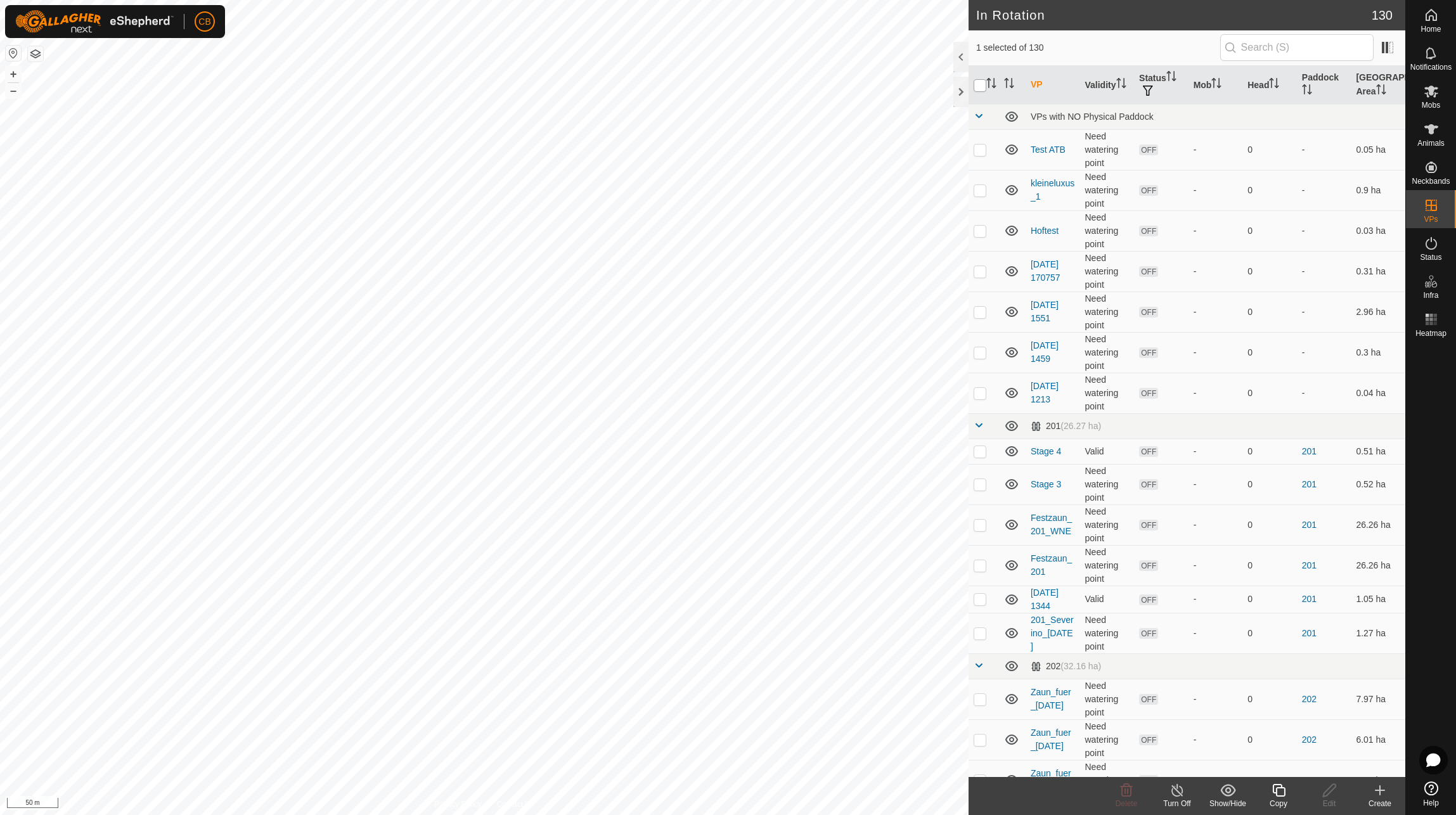
click at [983, 86] on input "checkbox" at bounding box center [980, 85] width 12 height 12
checkbox input "true"
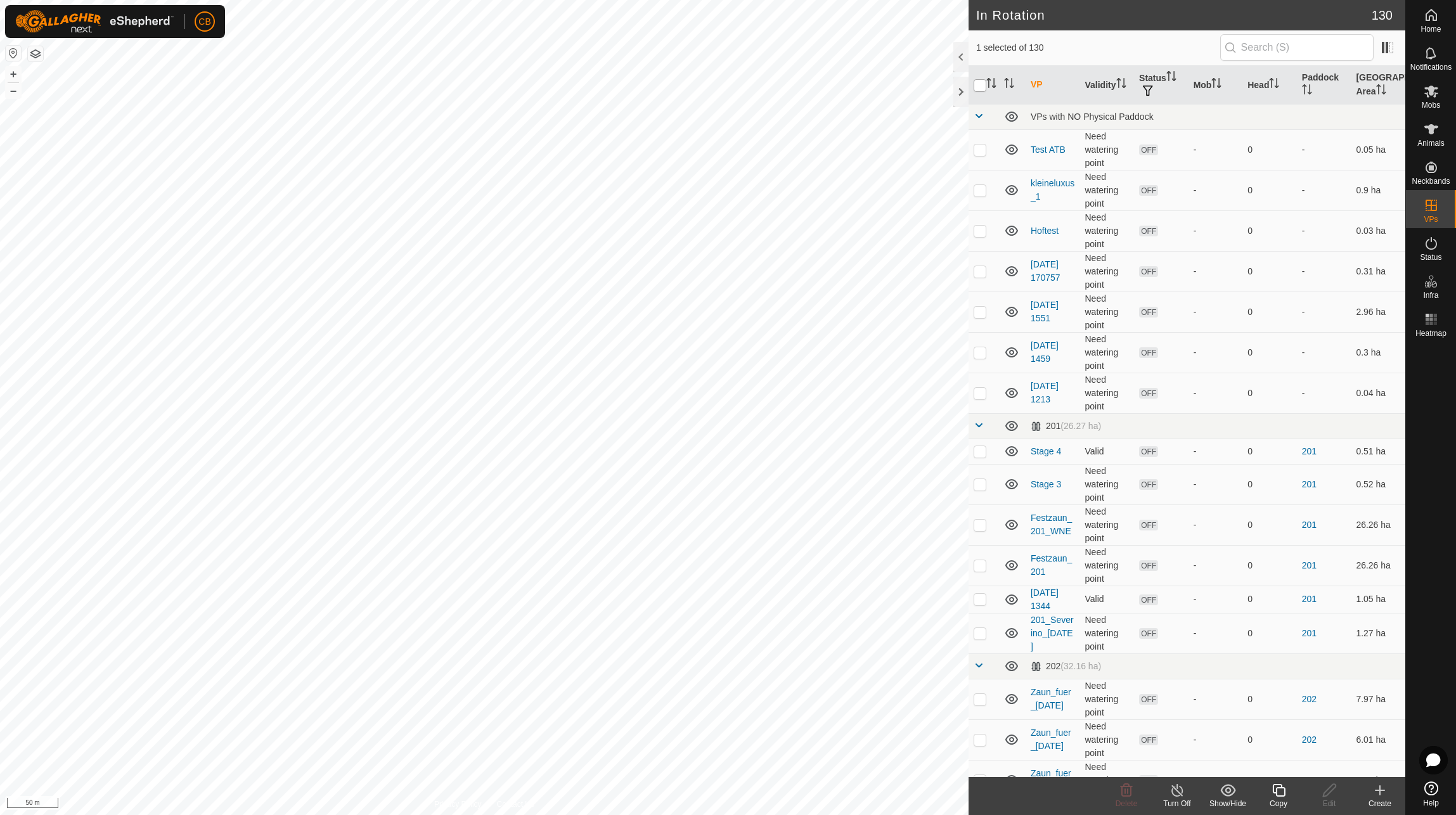
checkbox input "true"
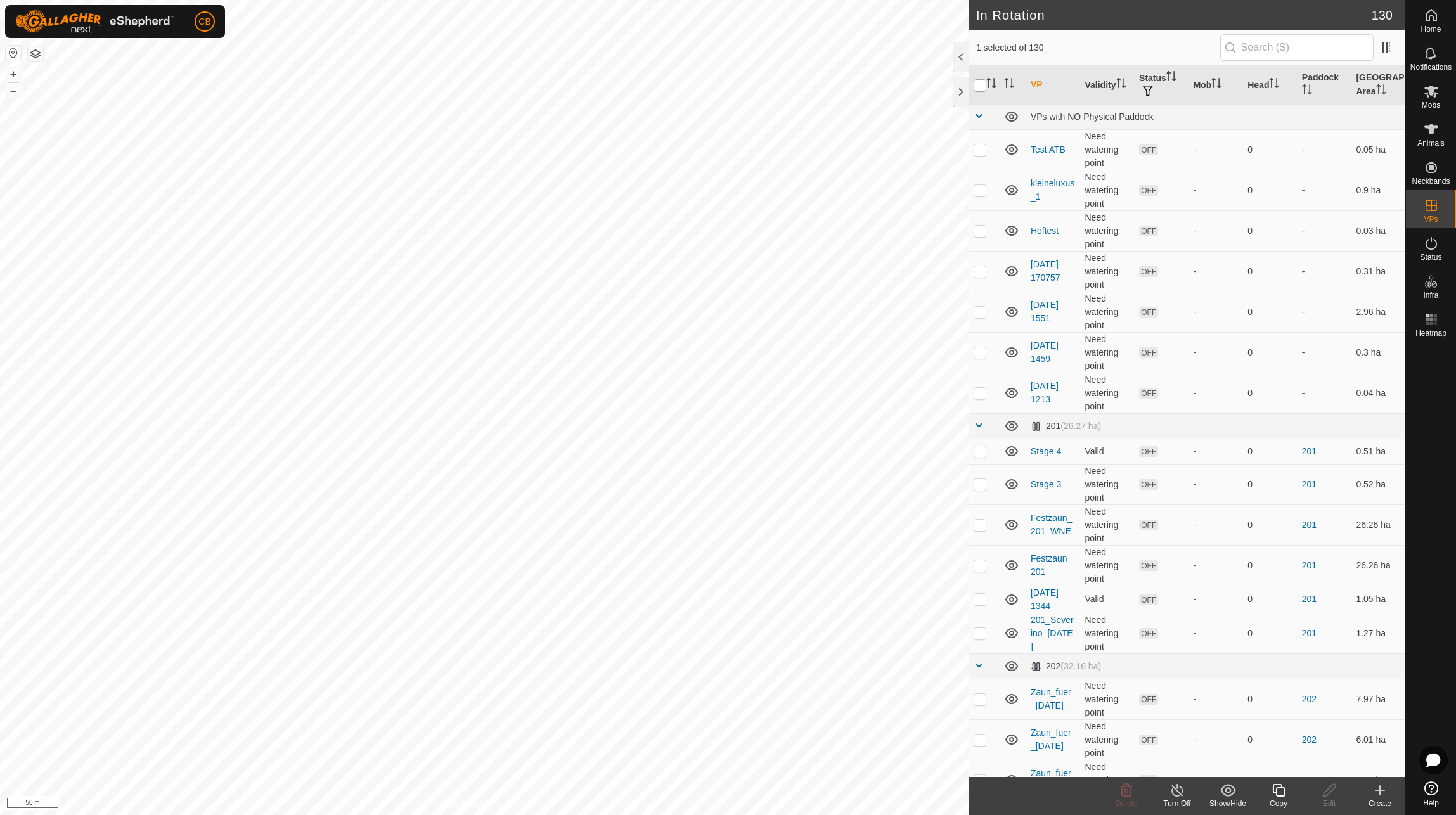
checkbox input "true"
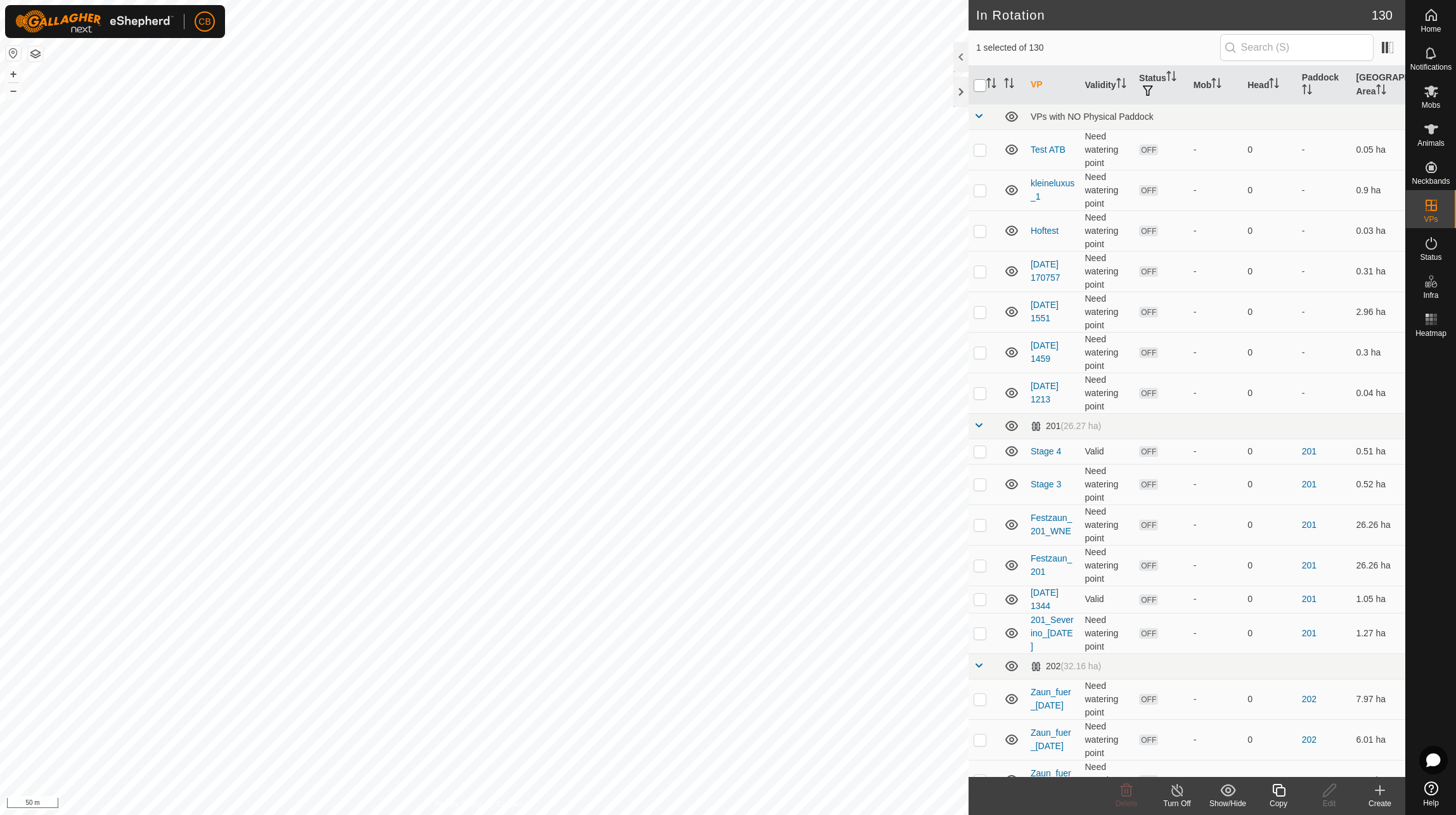
checkbox input "true"
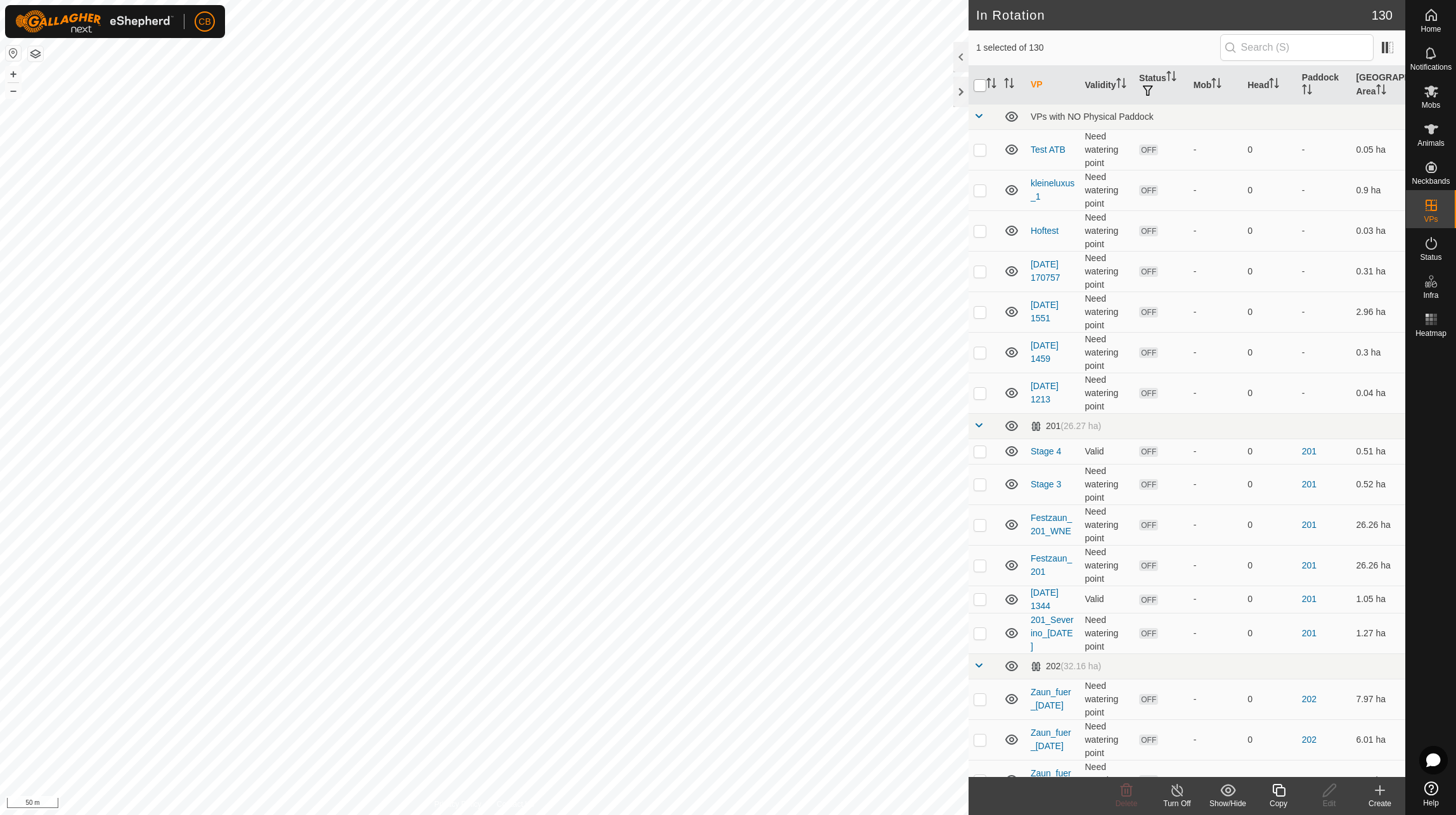
checkbox input "true"
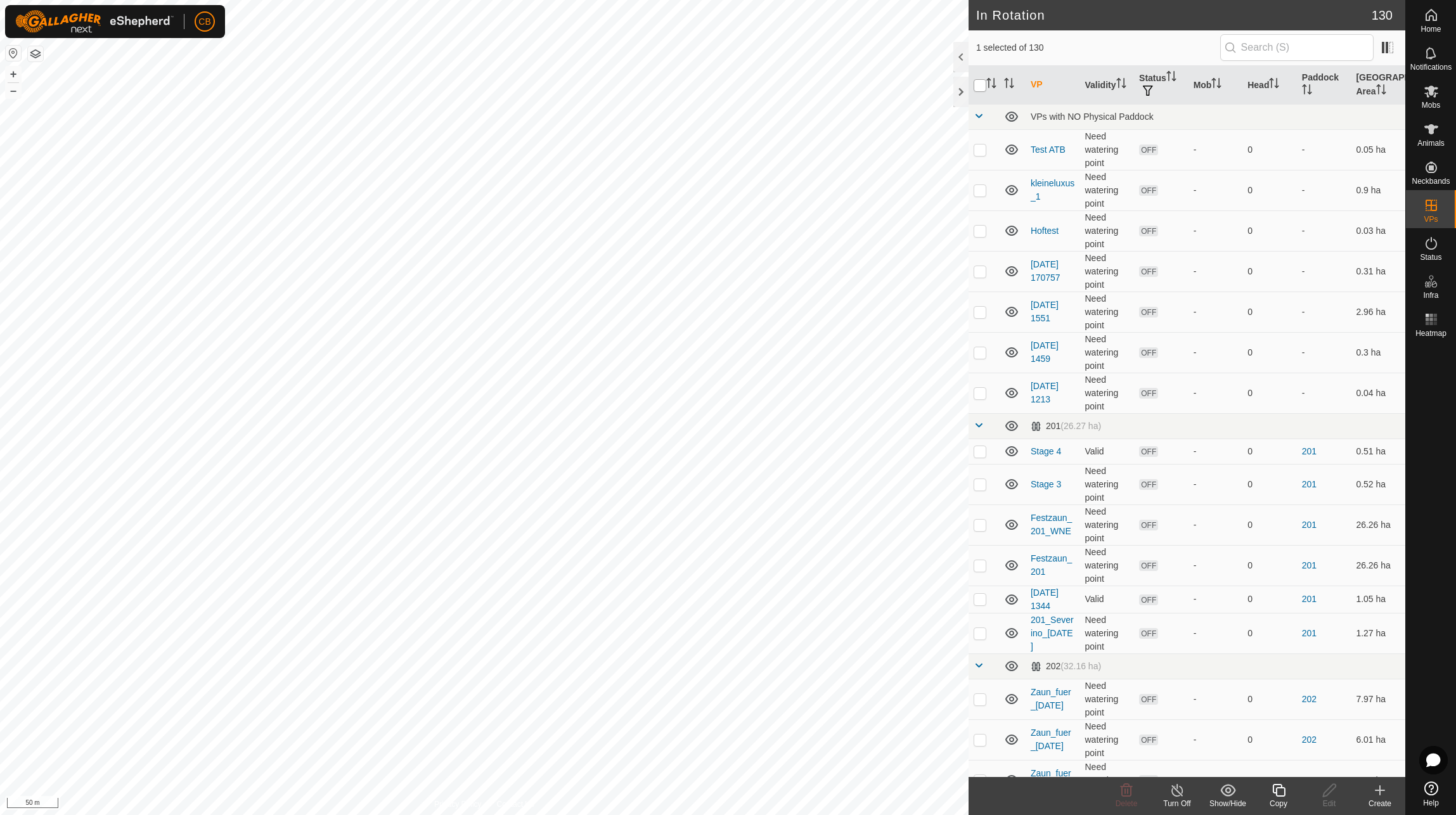
checkbox input "true"
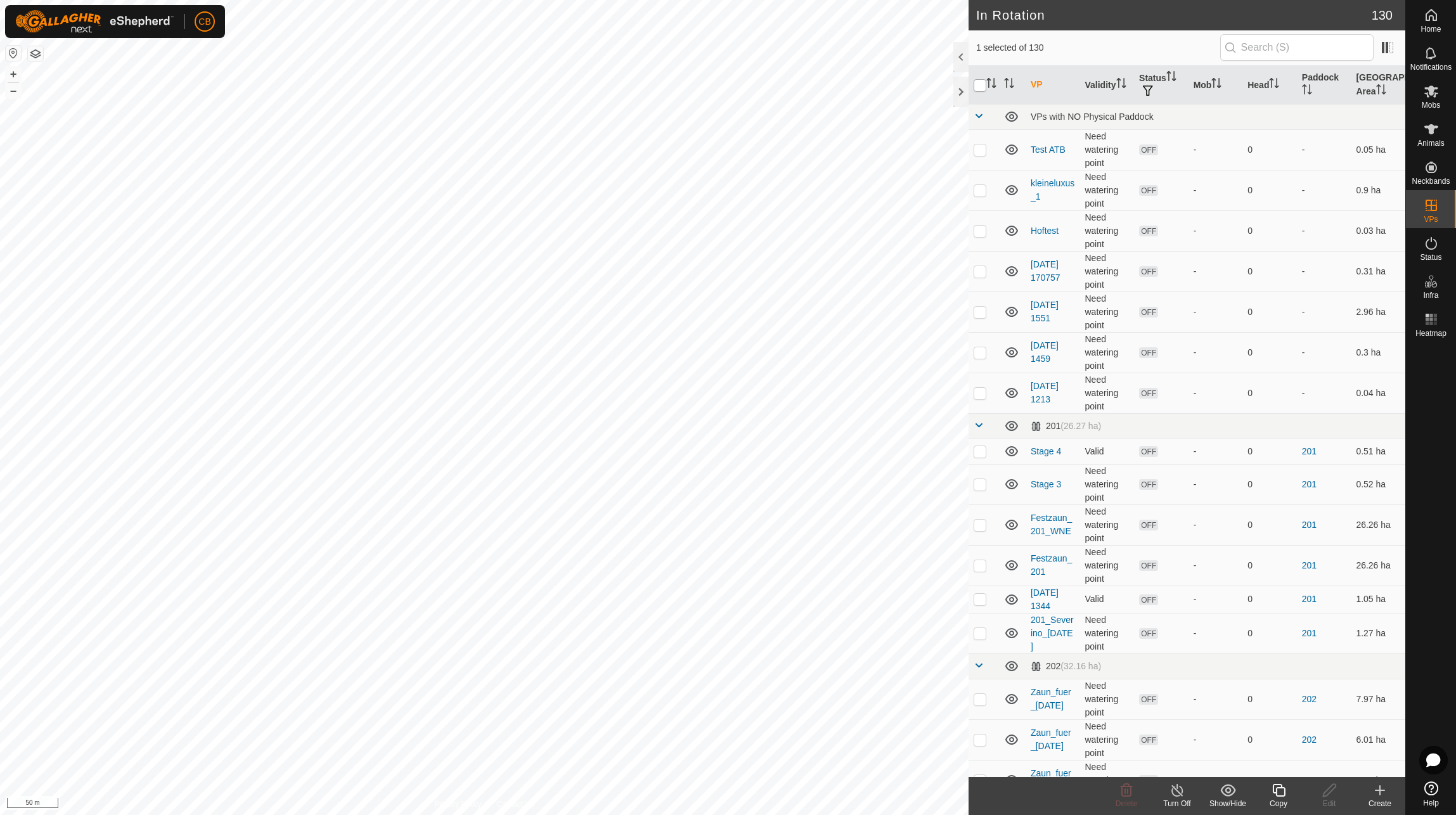
checkbox input "true"
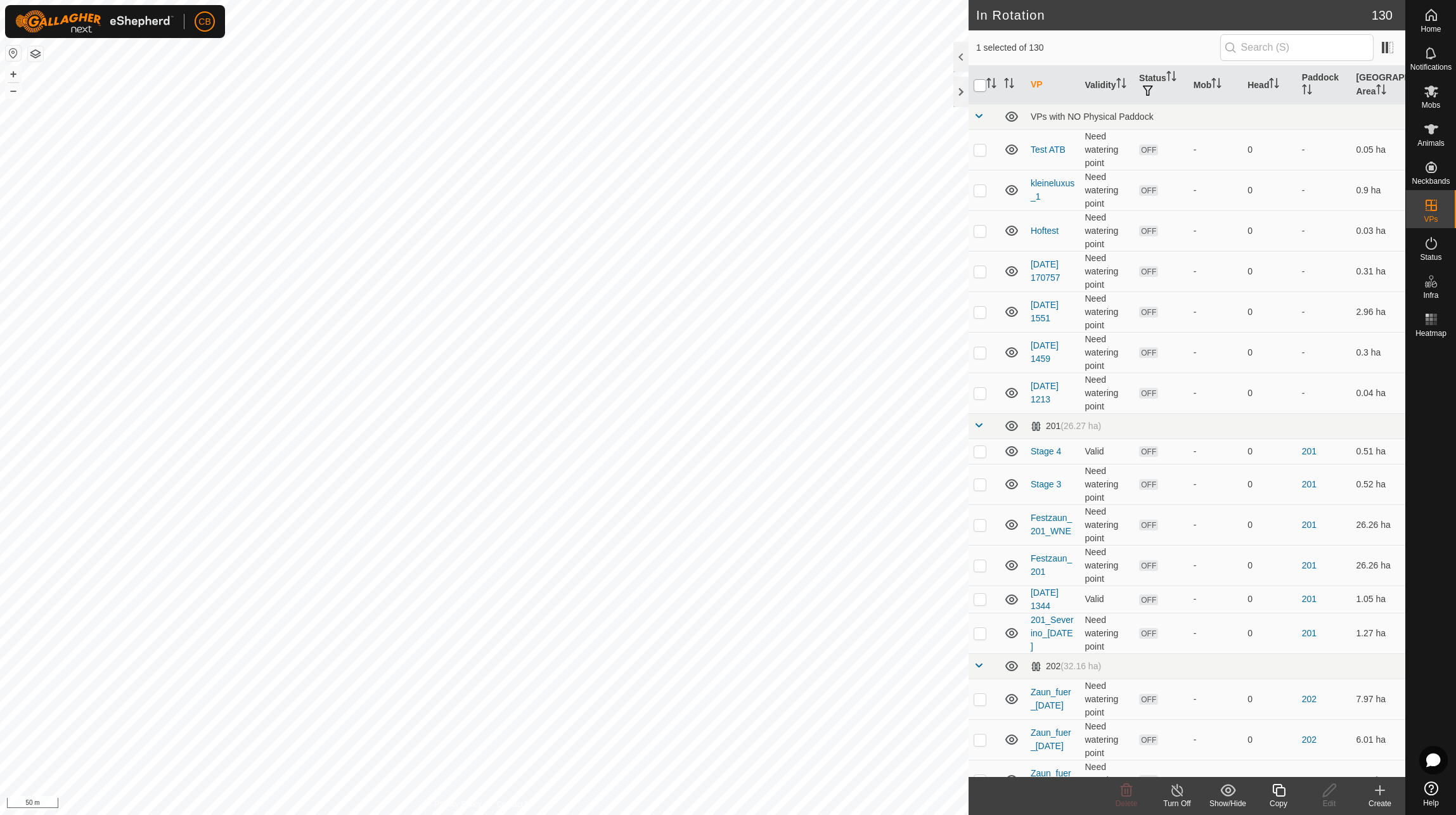
checkbox input "true"
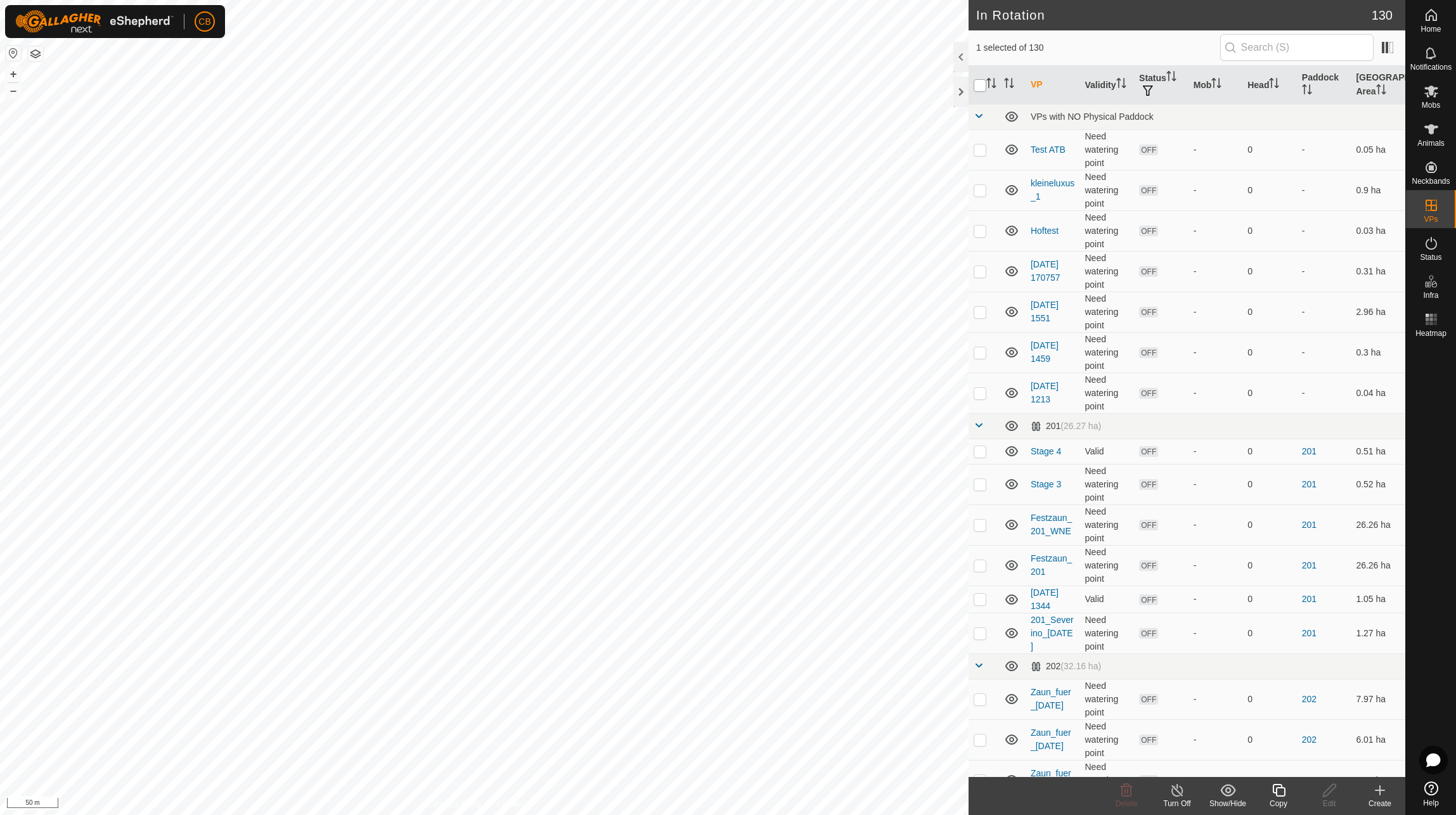
checkbox input "true"
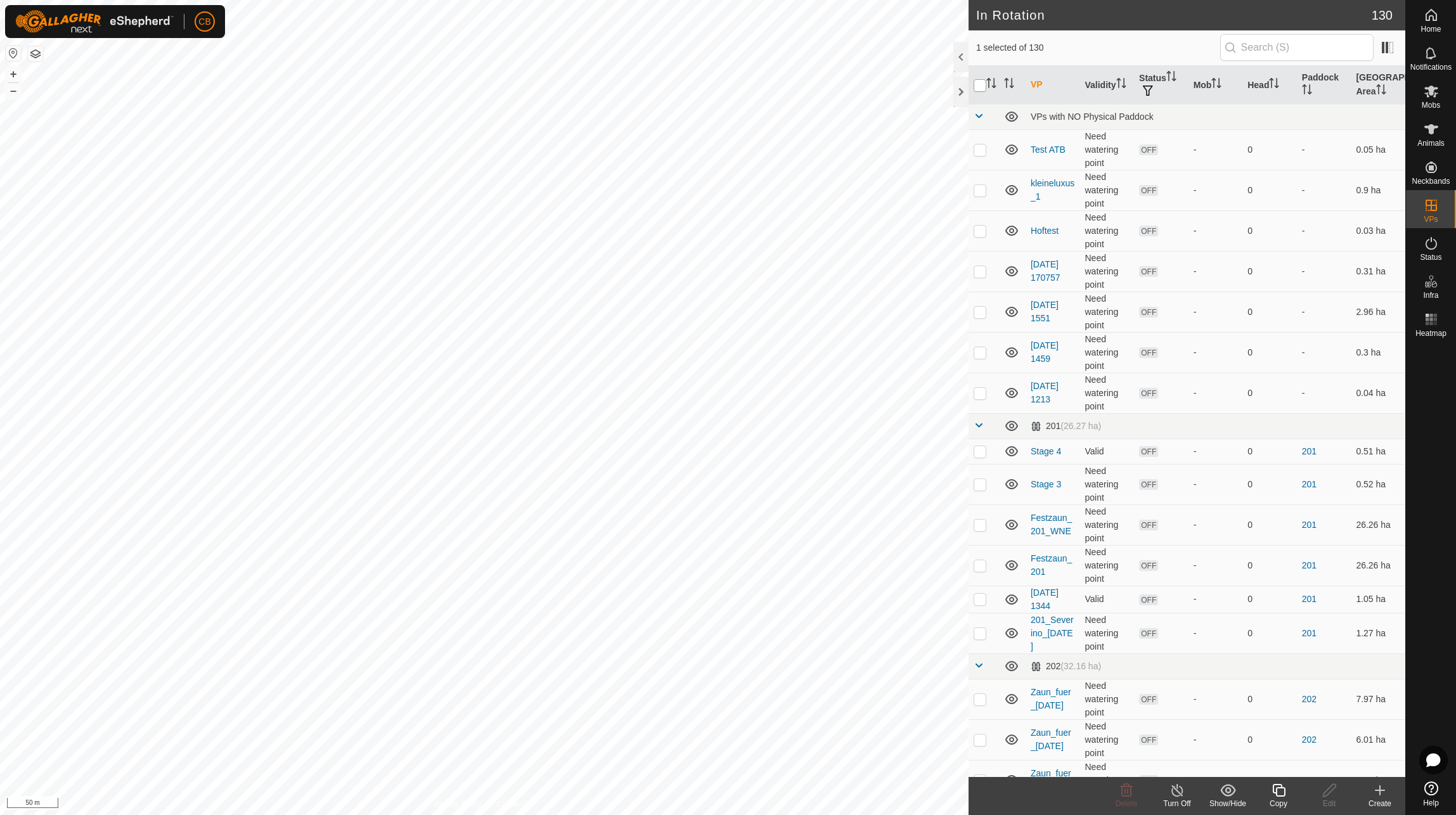
checkbox input "true"
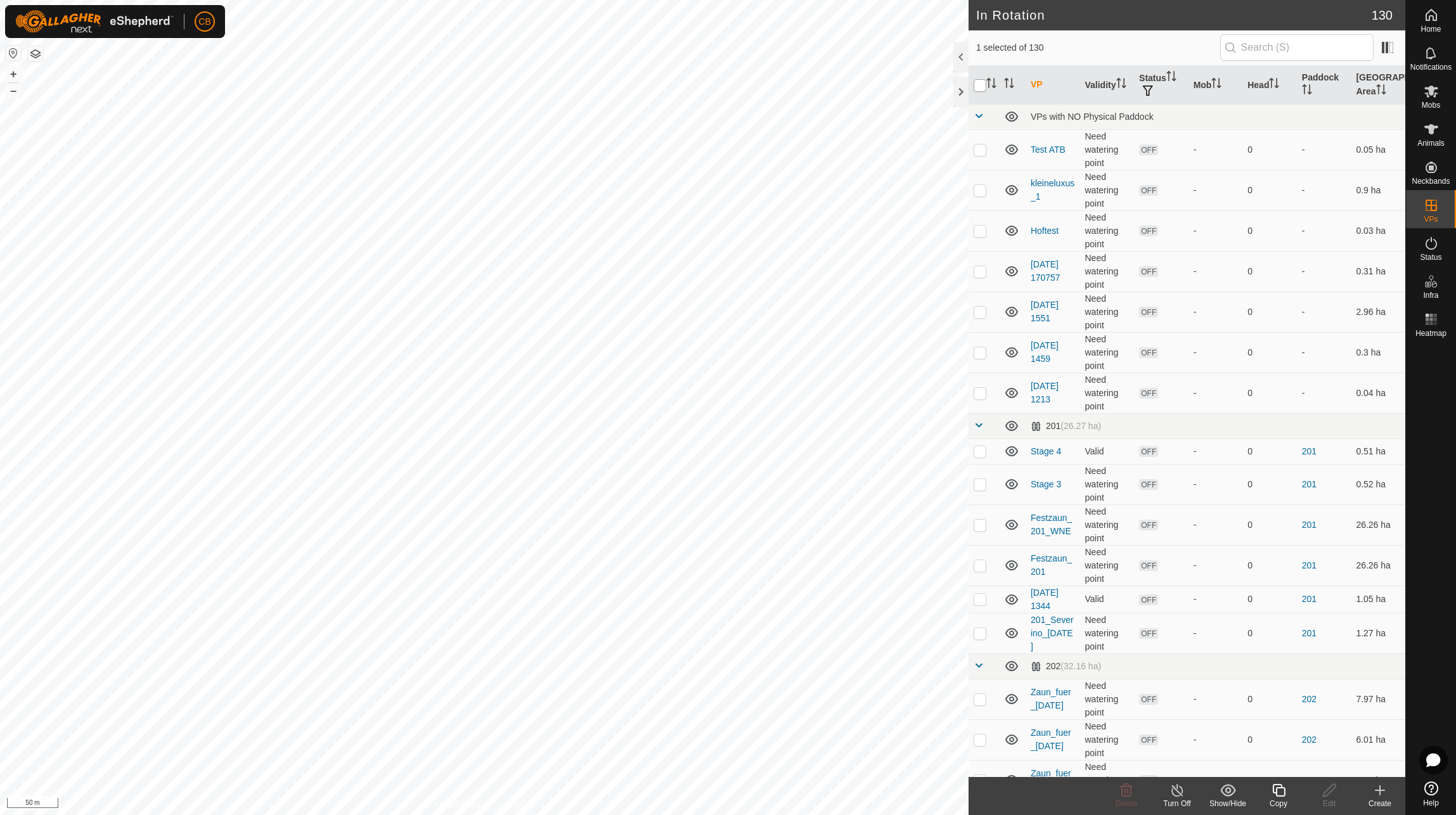
checkbox input "true"
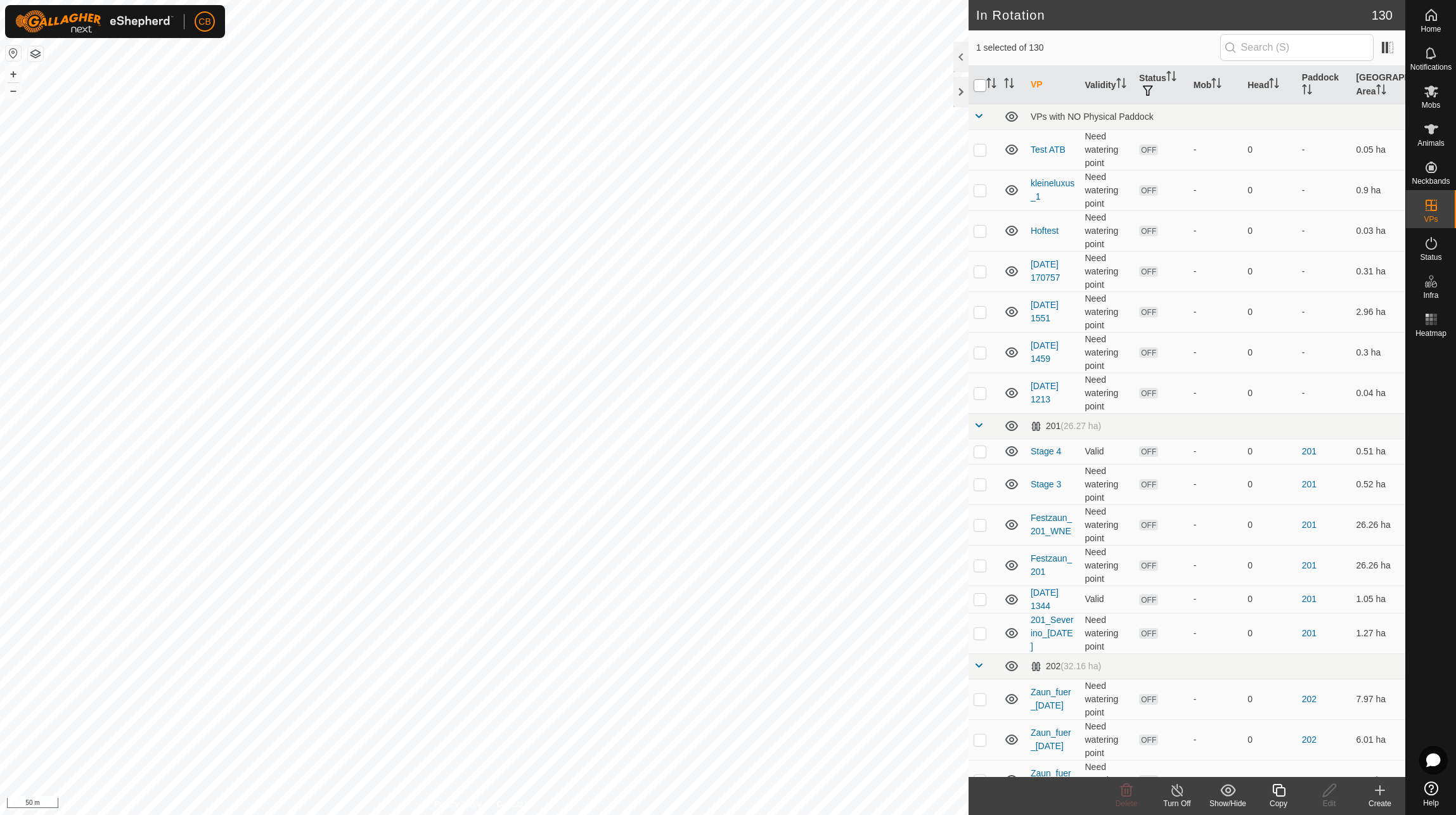
checkbox input "true"
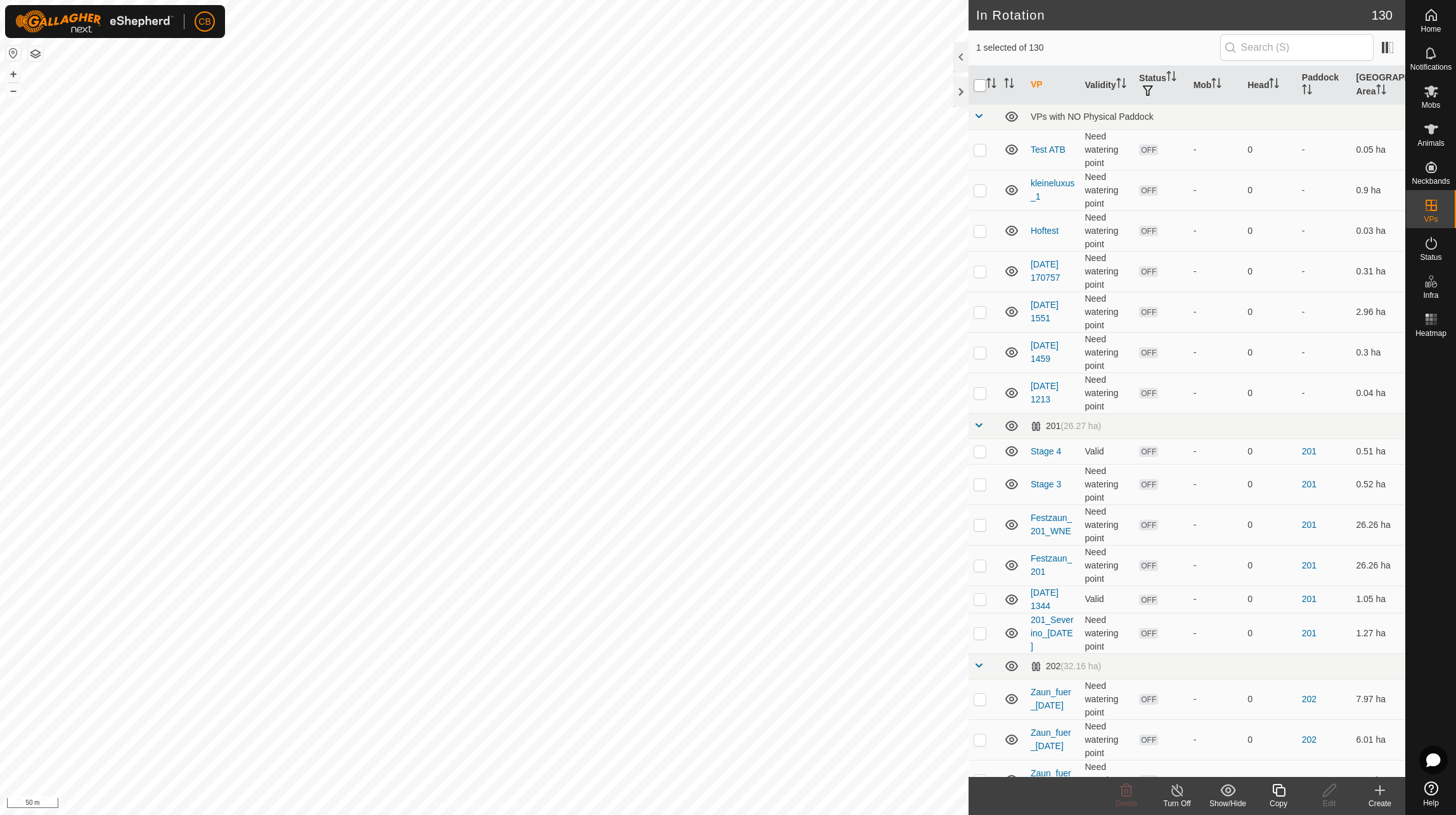
checkbox input "true"
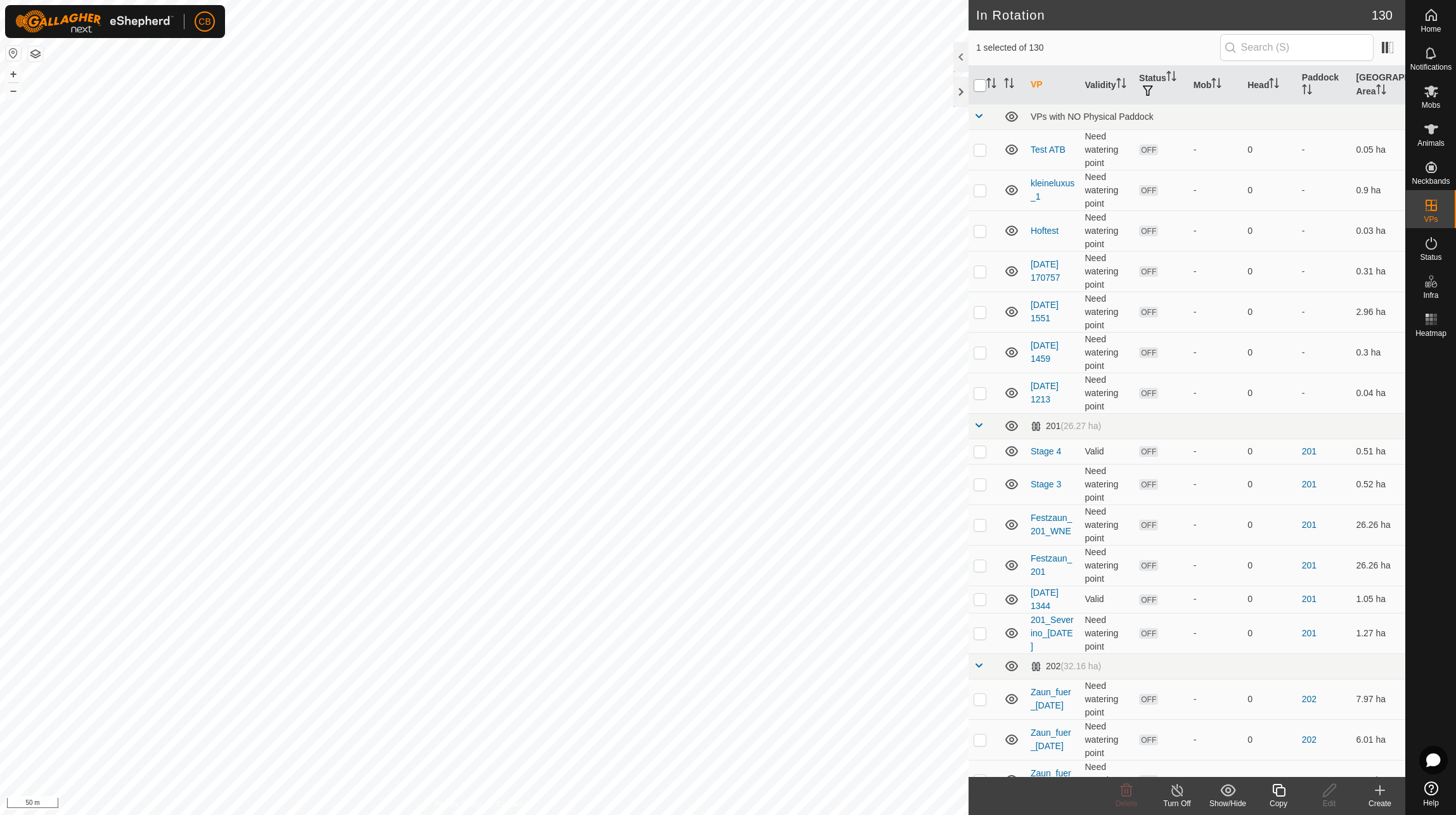
checkbox input "true"
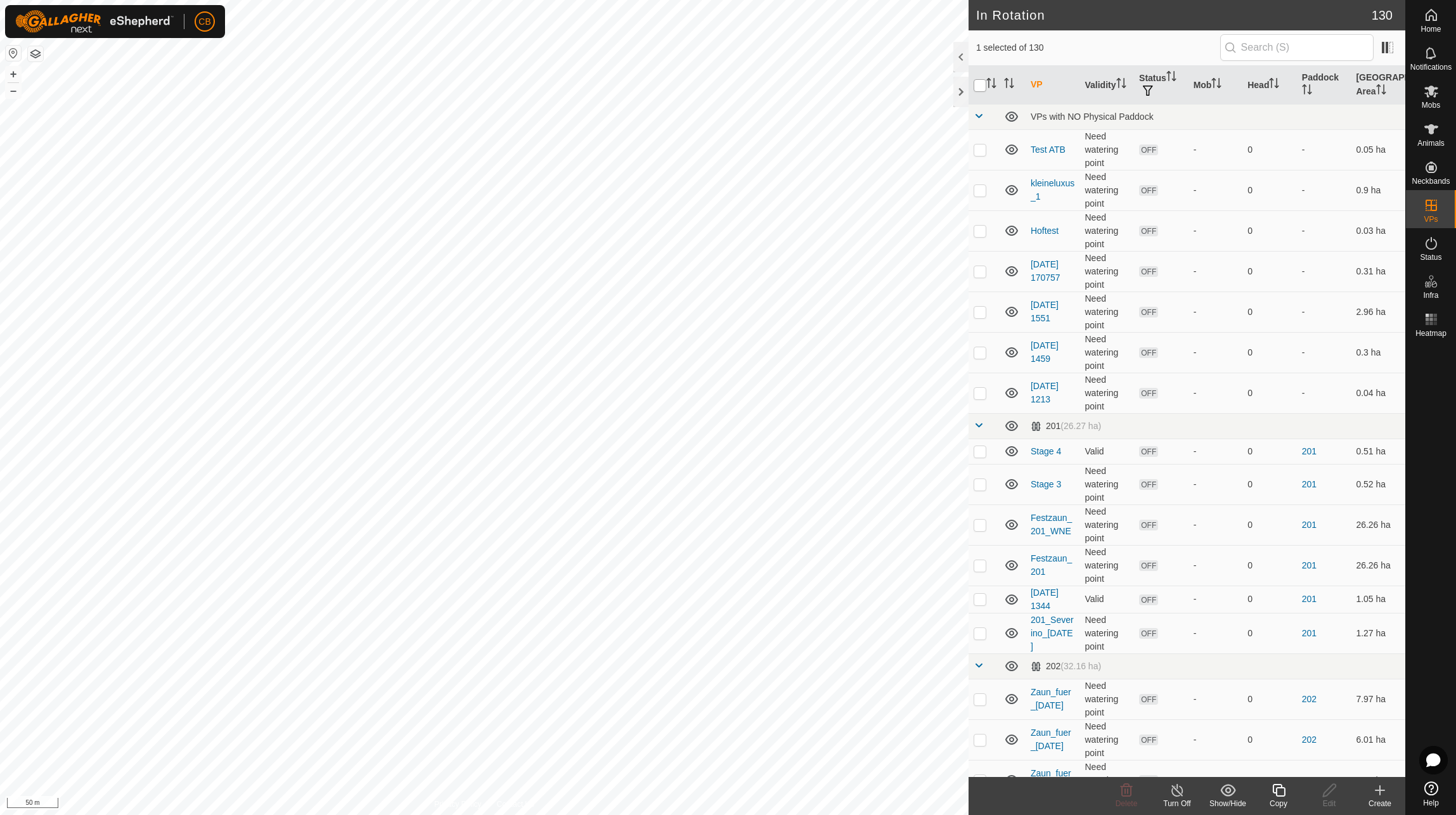
checkbox input "true"
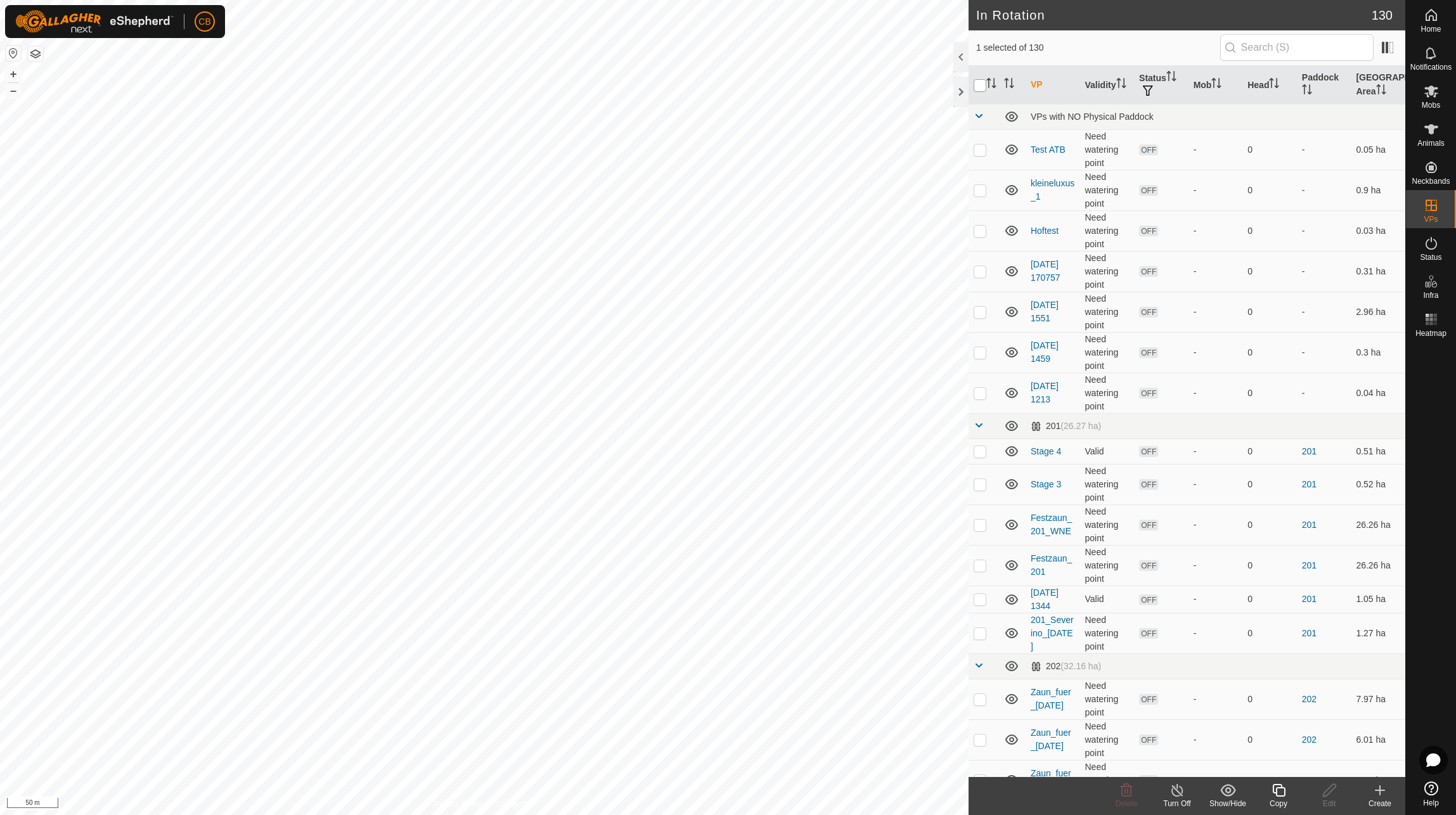
checkbox input "true"
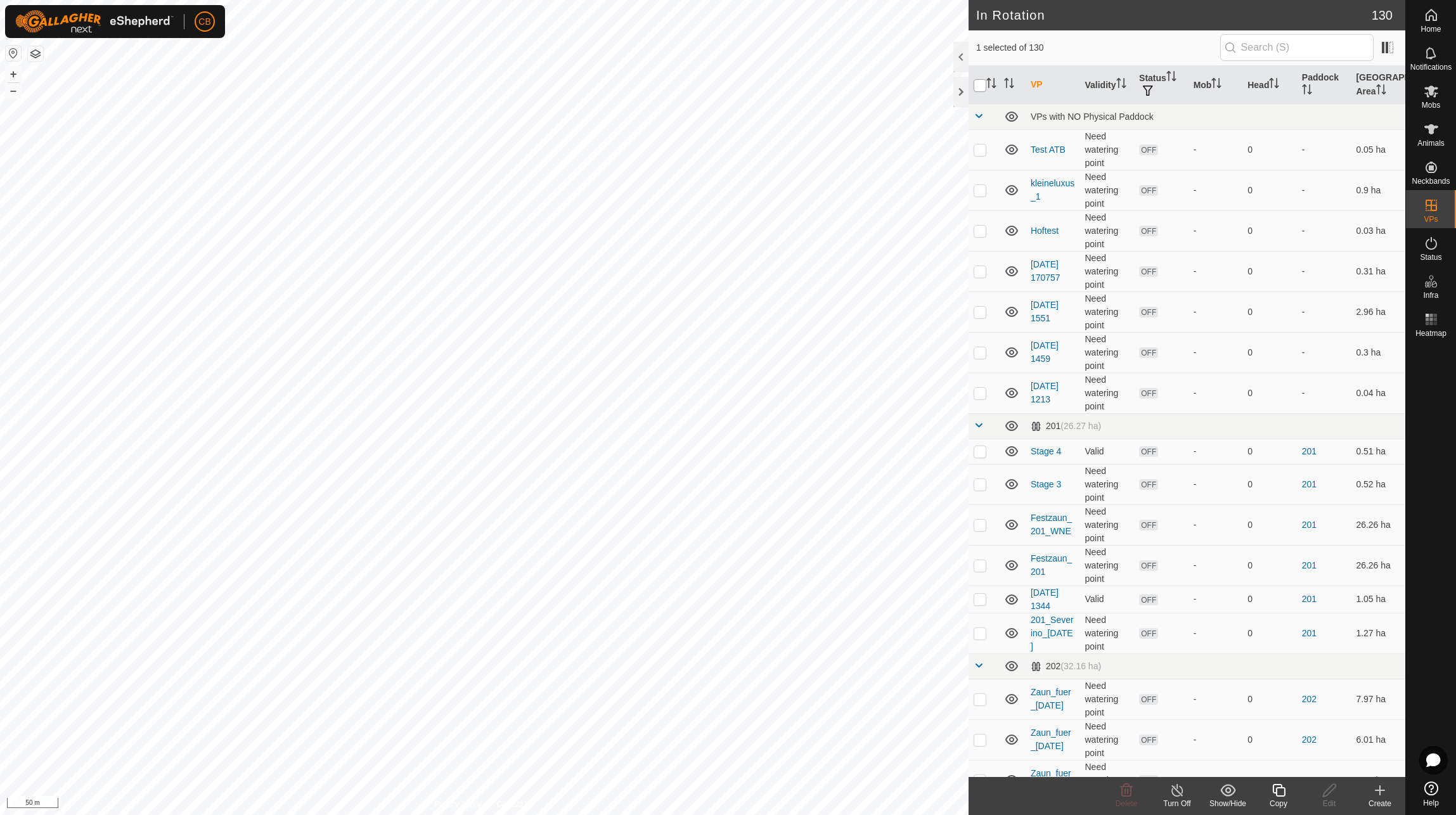
checkbox input "true"
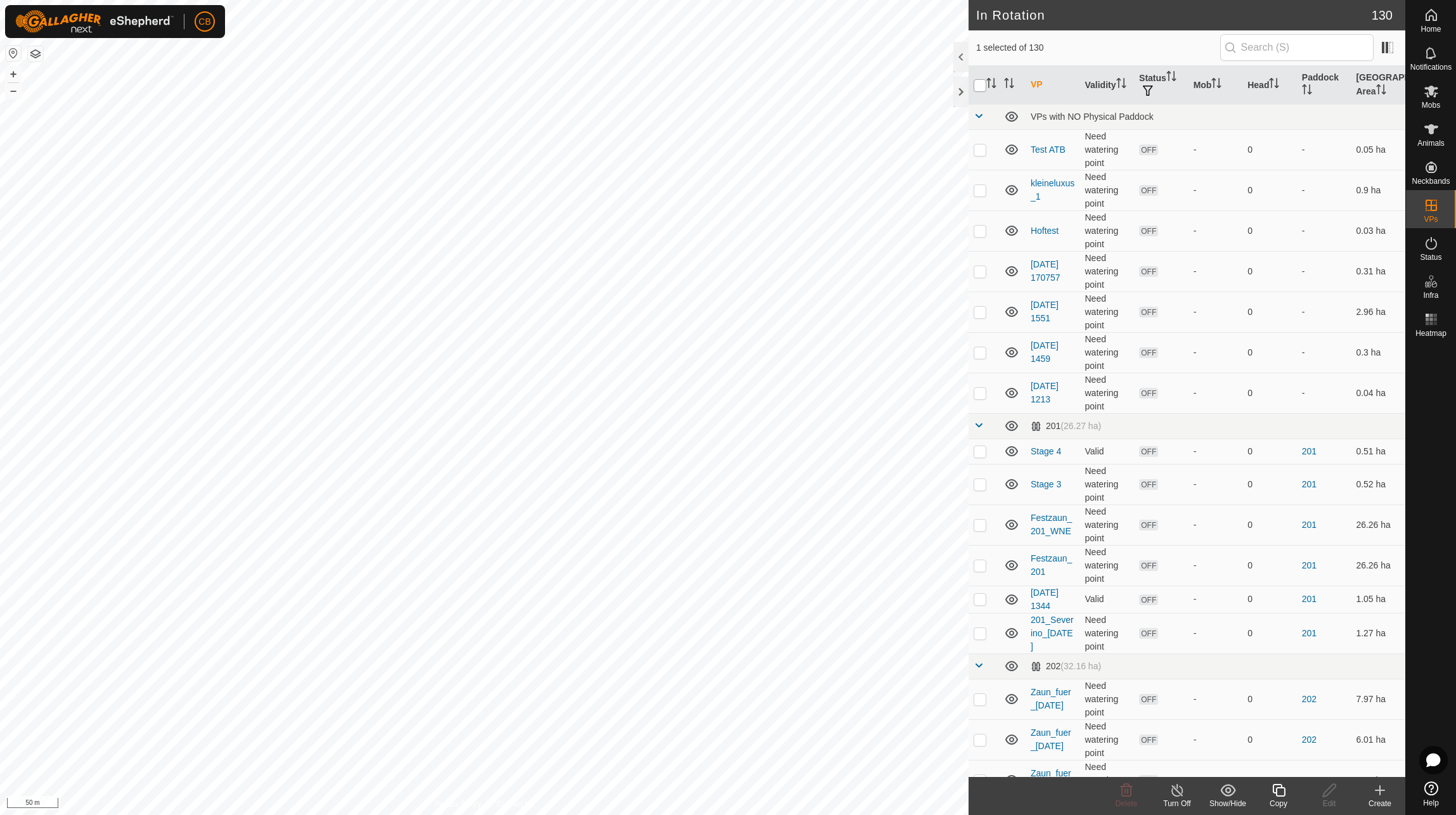
checkbox input "true"
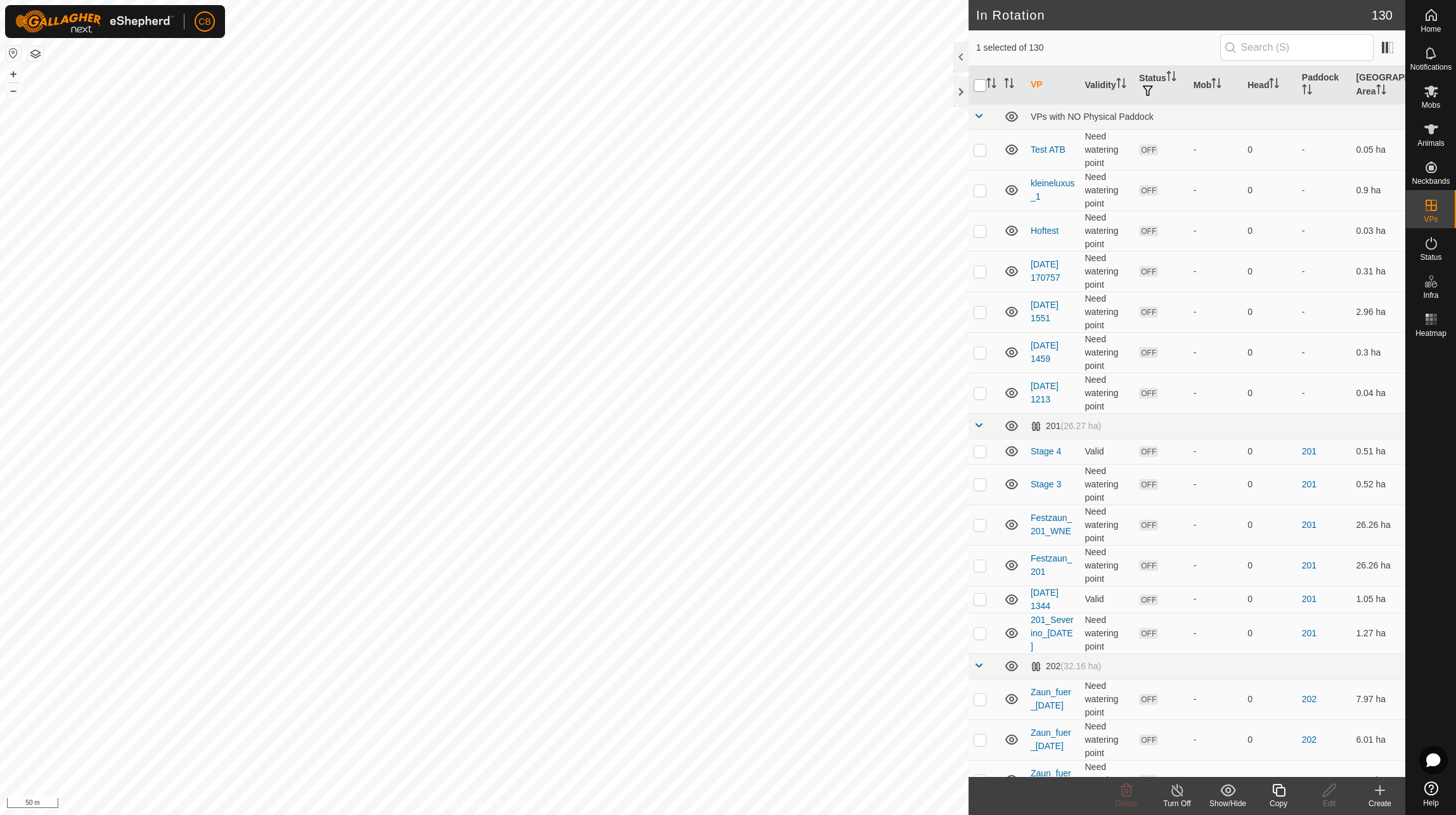
checkbox input "true"
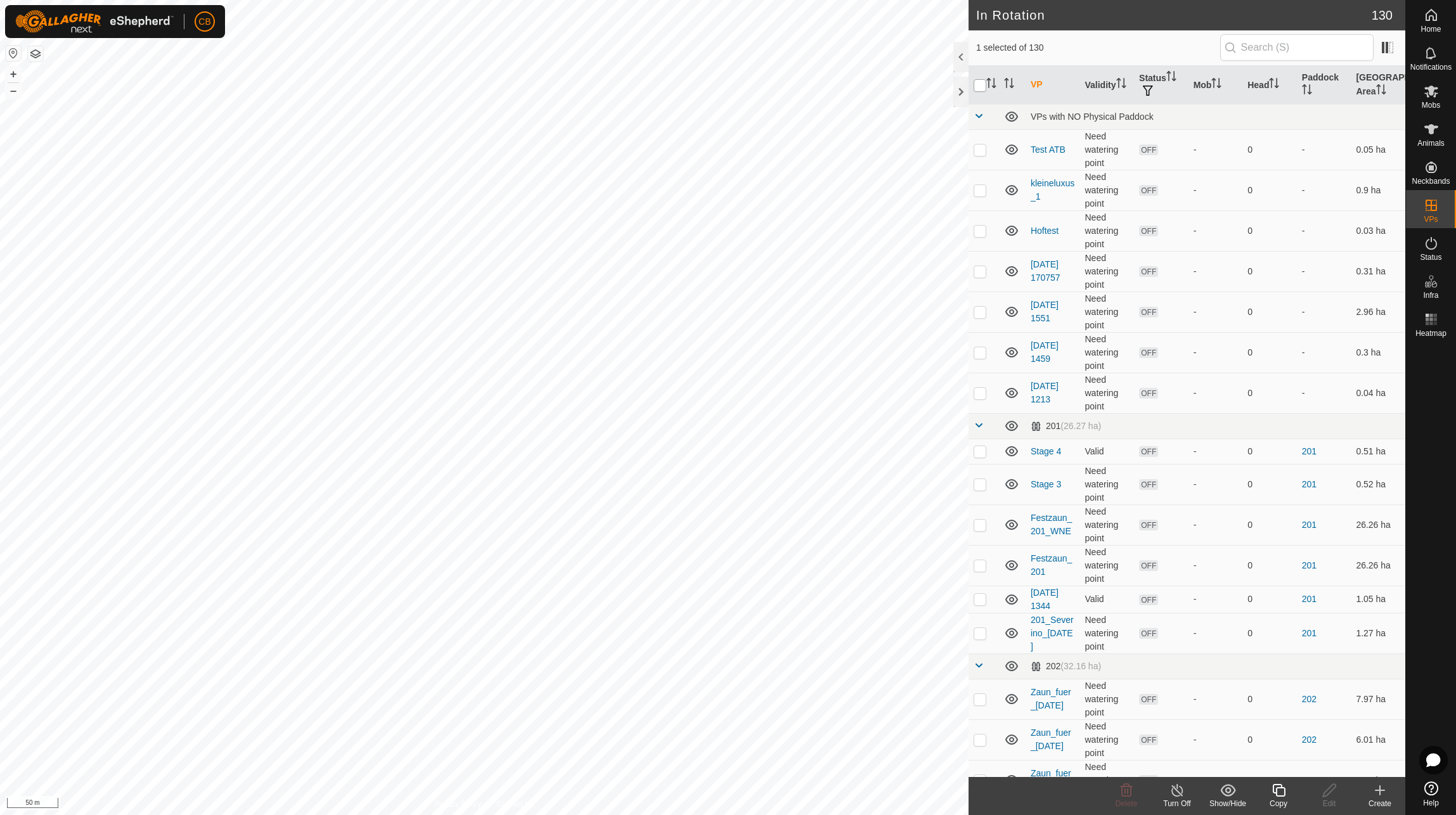
checkbox input "true"
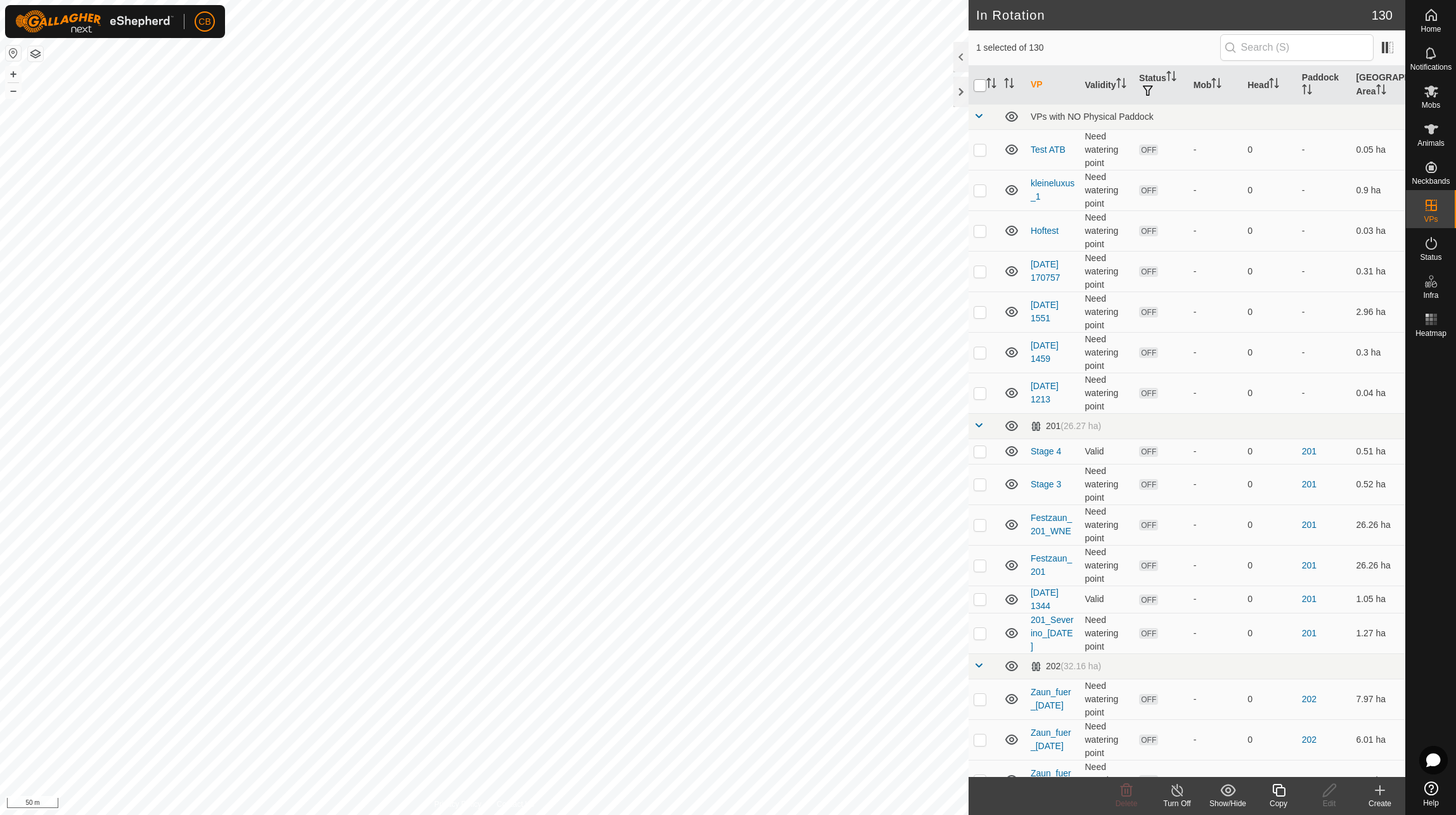
checkbox input "true"
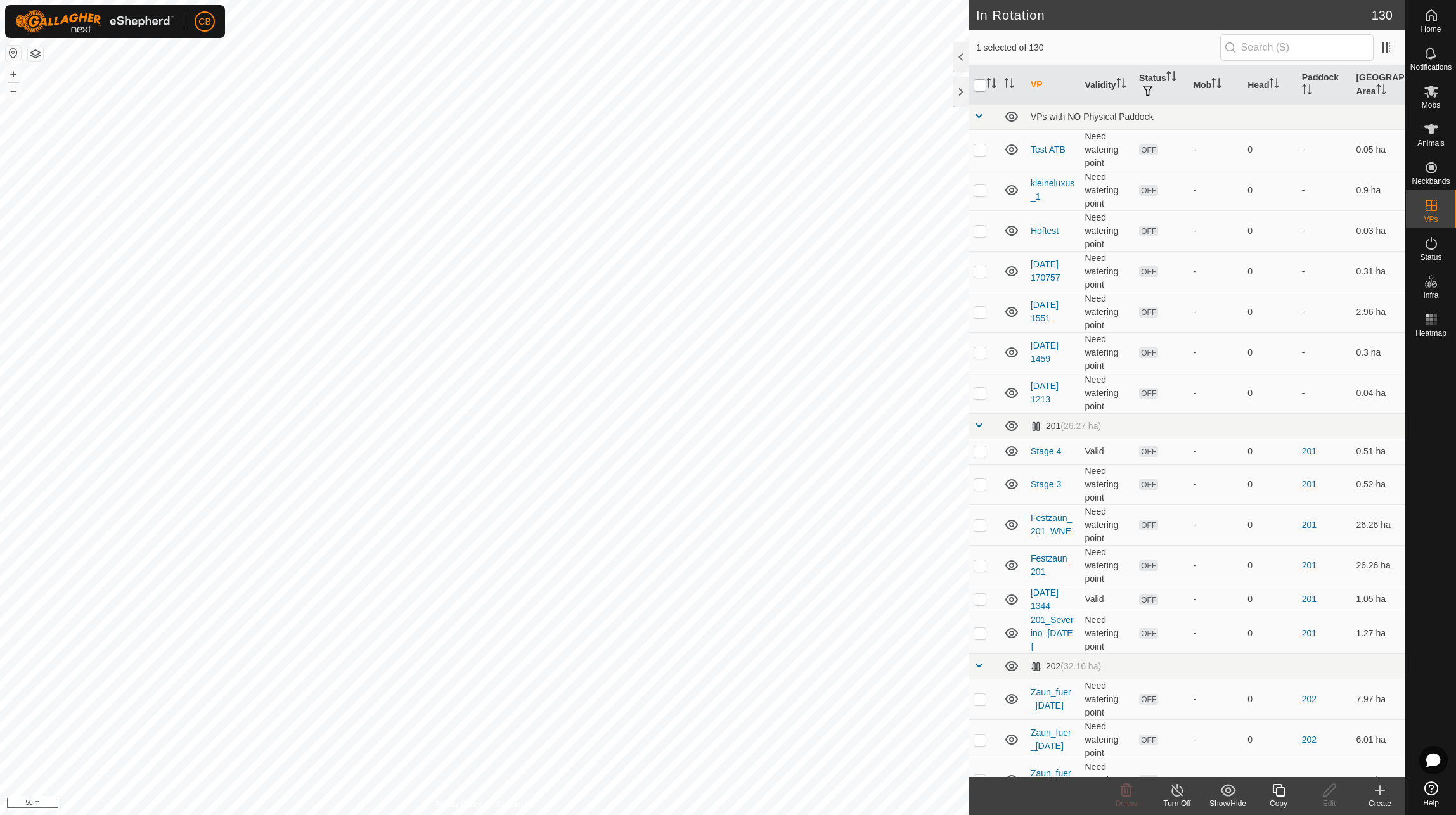
checkbox input "true"
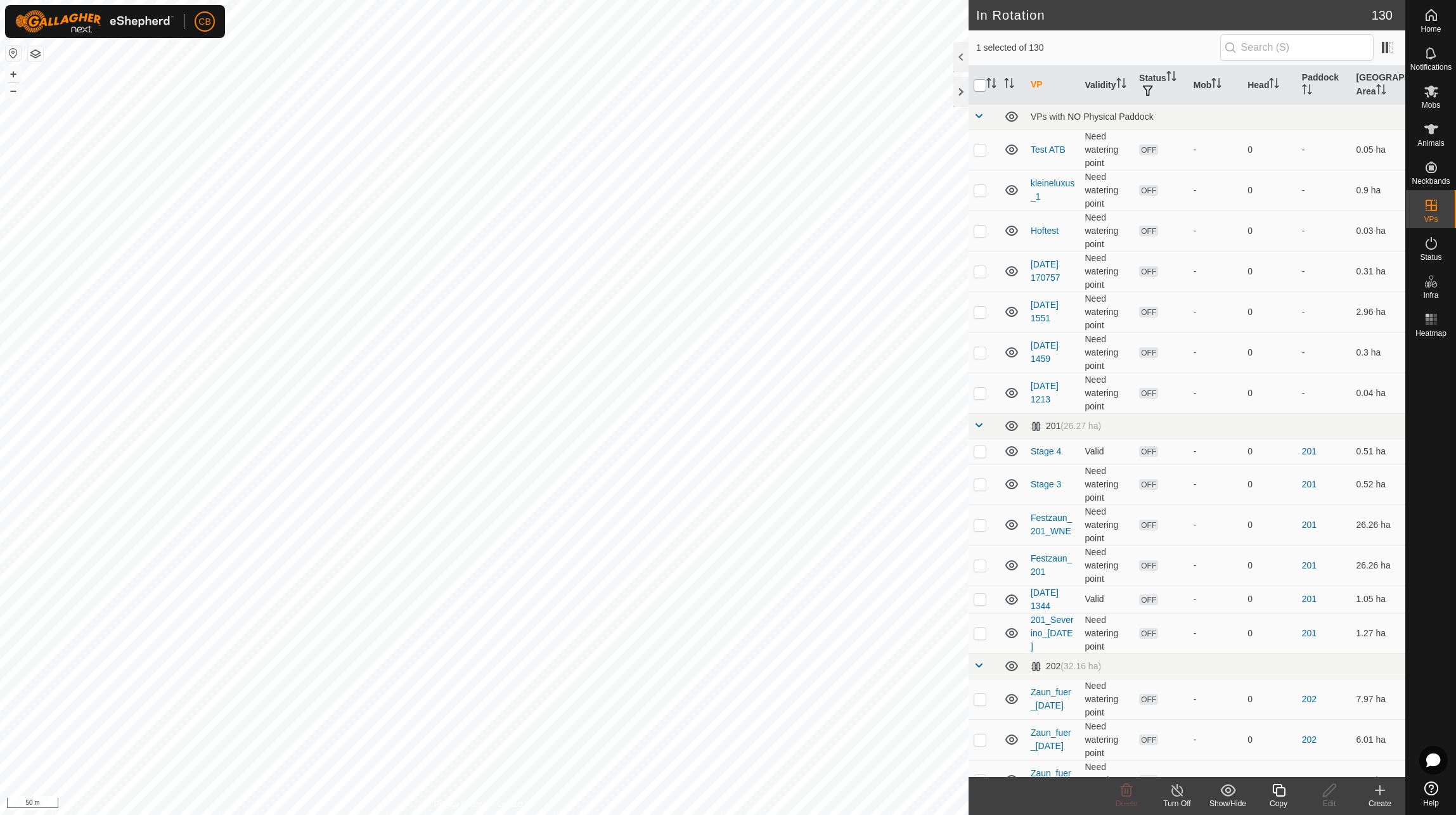
checkbox input "true"
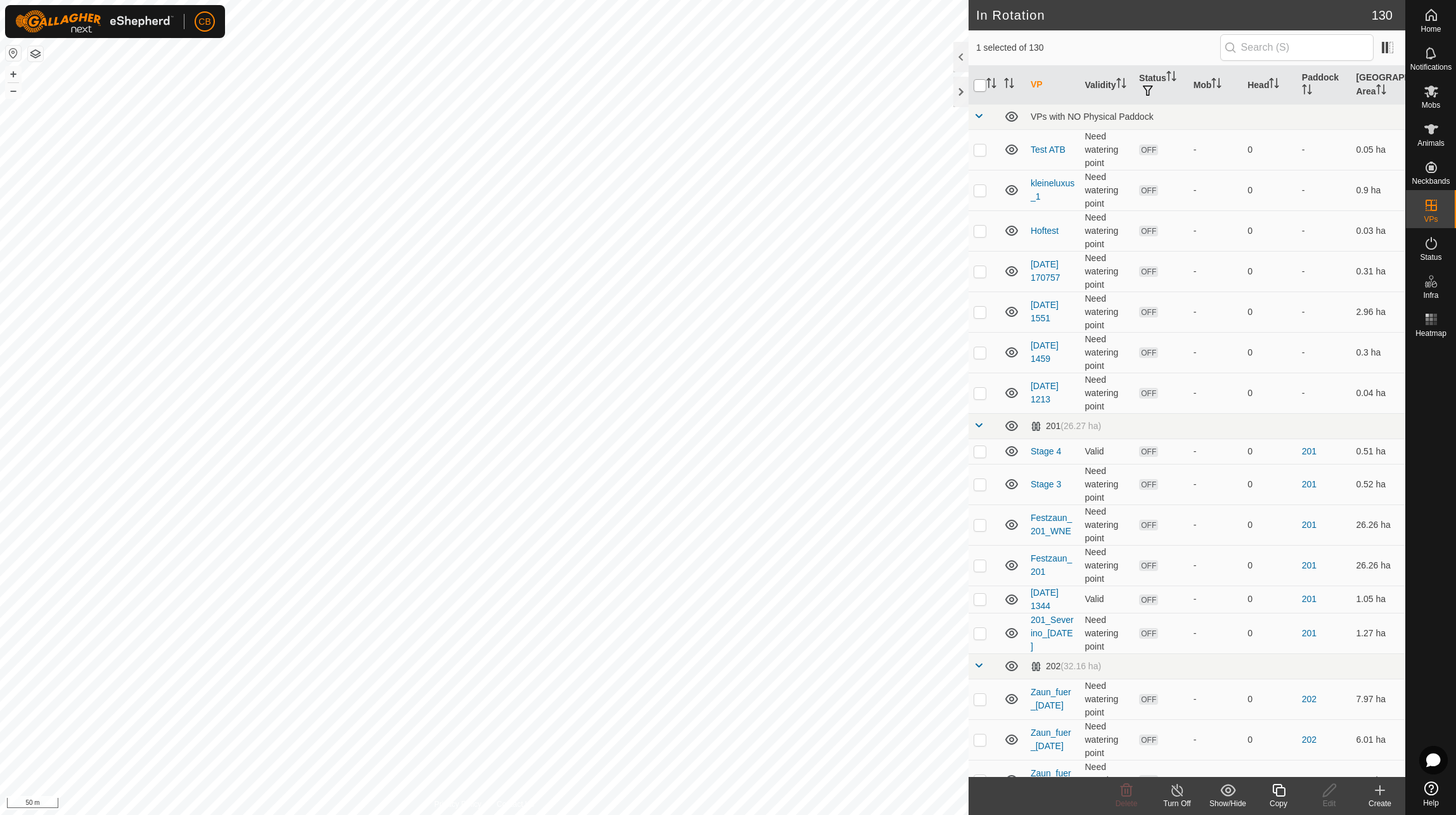
checkbox input "true"
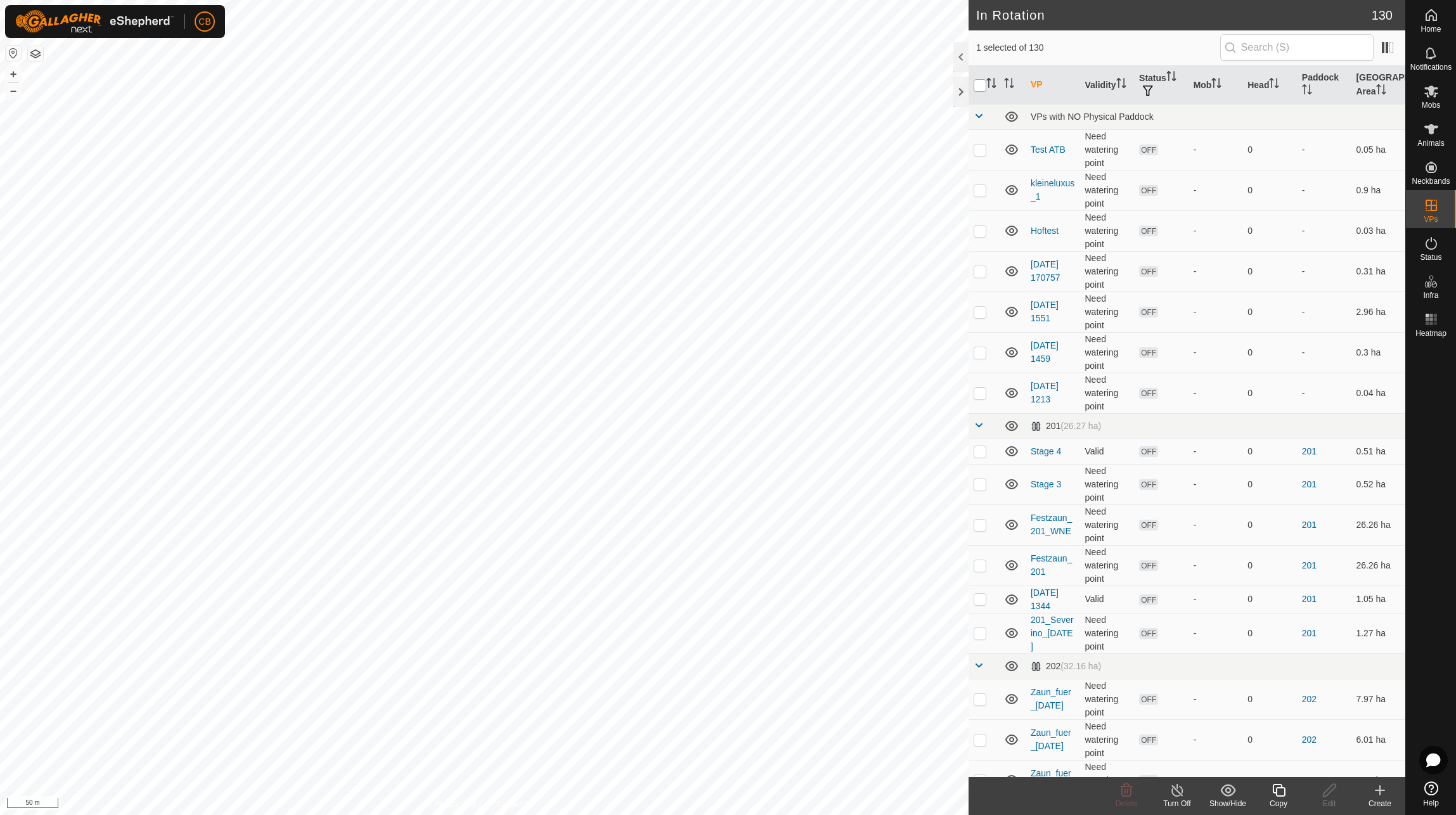
checkbox input "true"
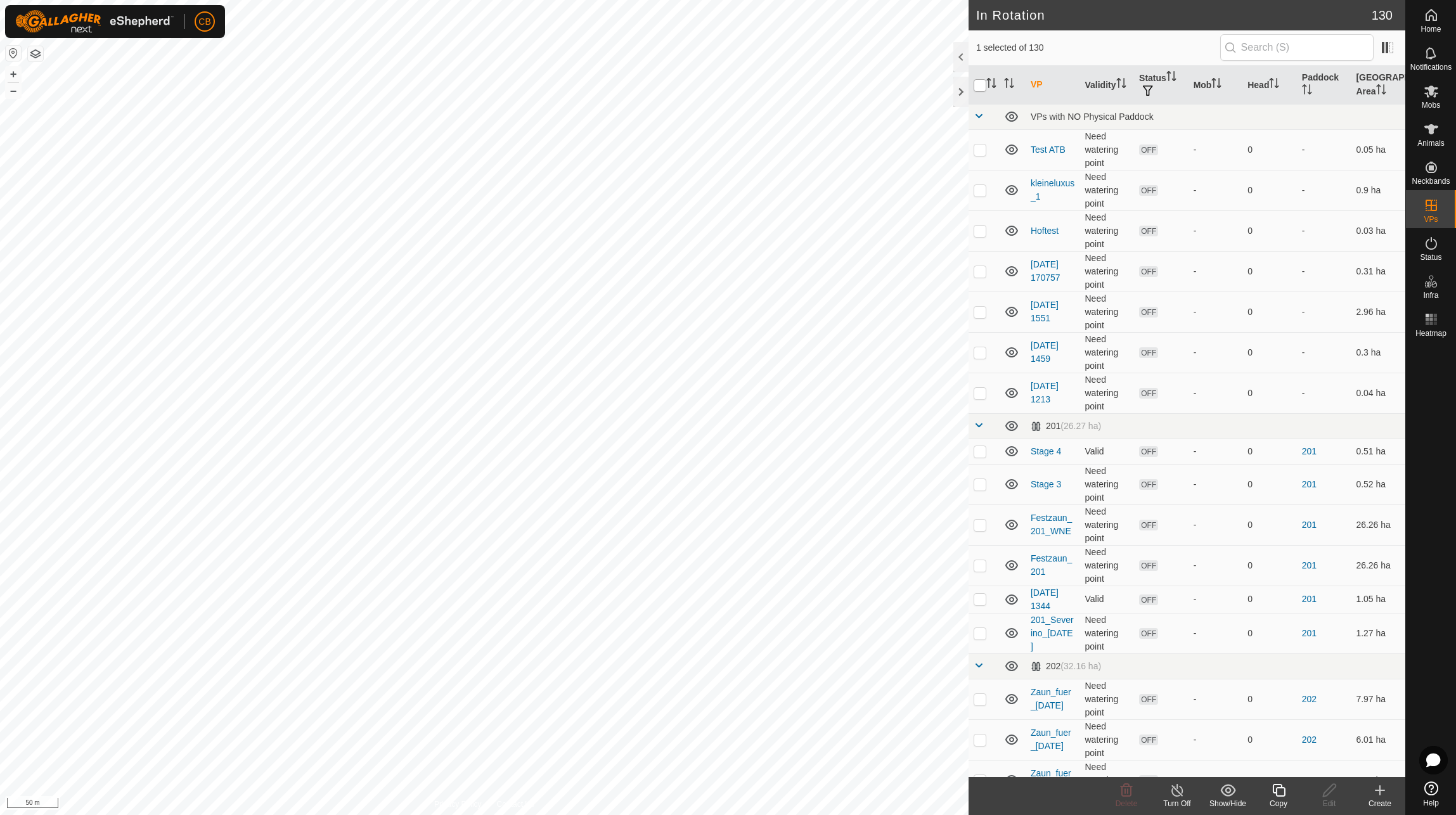
checkbox input "true"
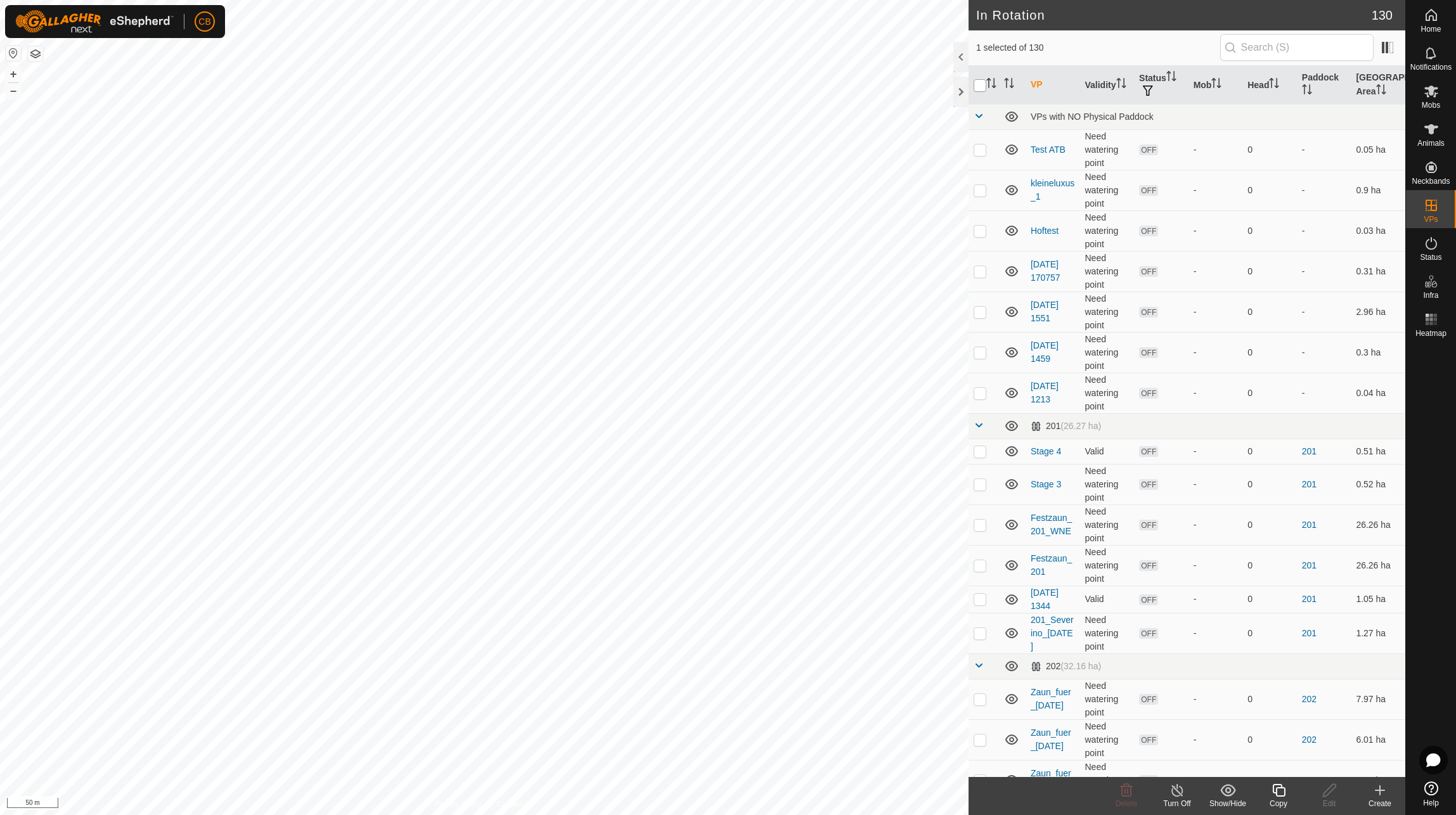
checkbox input "true"
click at [983, 86] on input "checkbox" at bounding box center [980, 85] width 12 height 12
checkbox input "false"
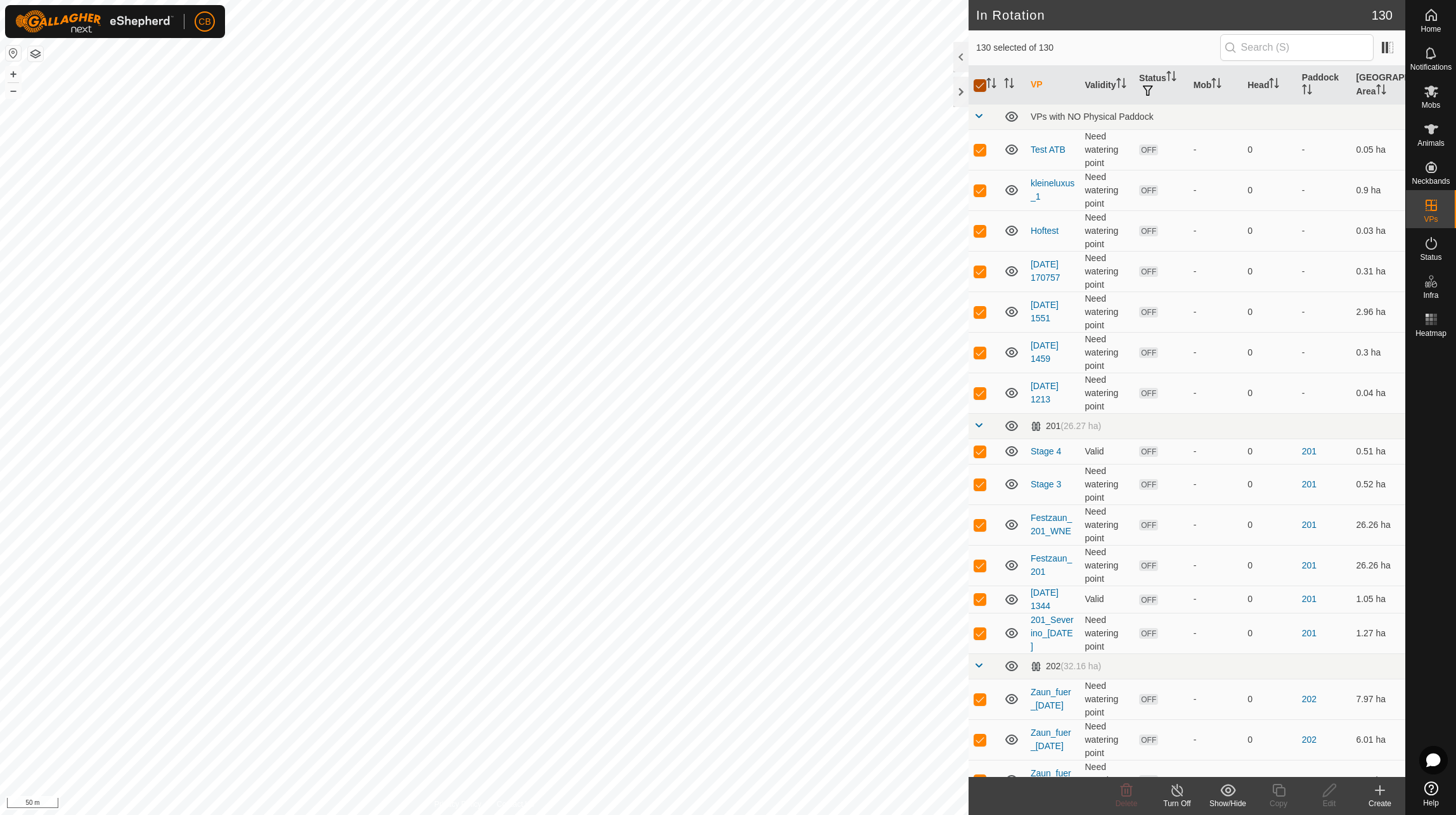
checkbox input "false"
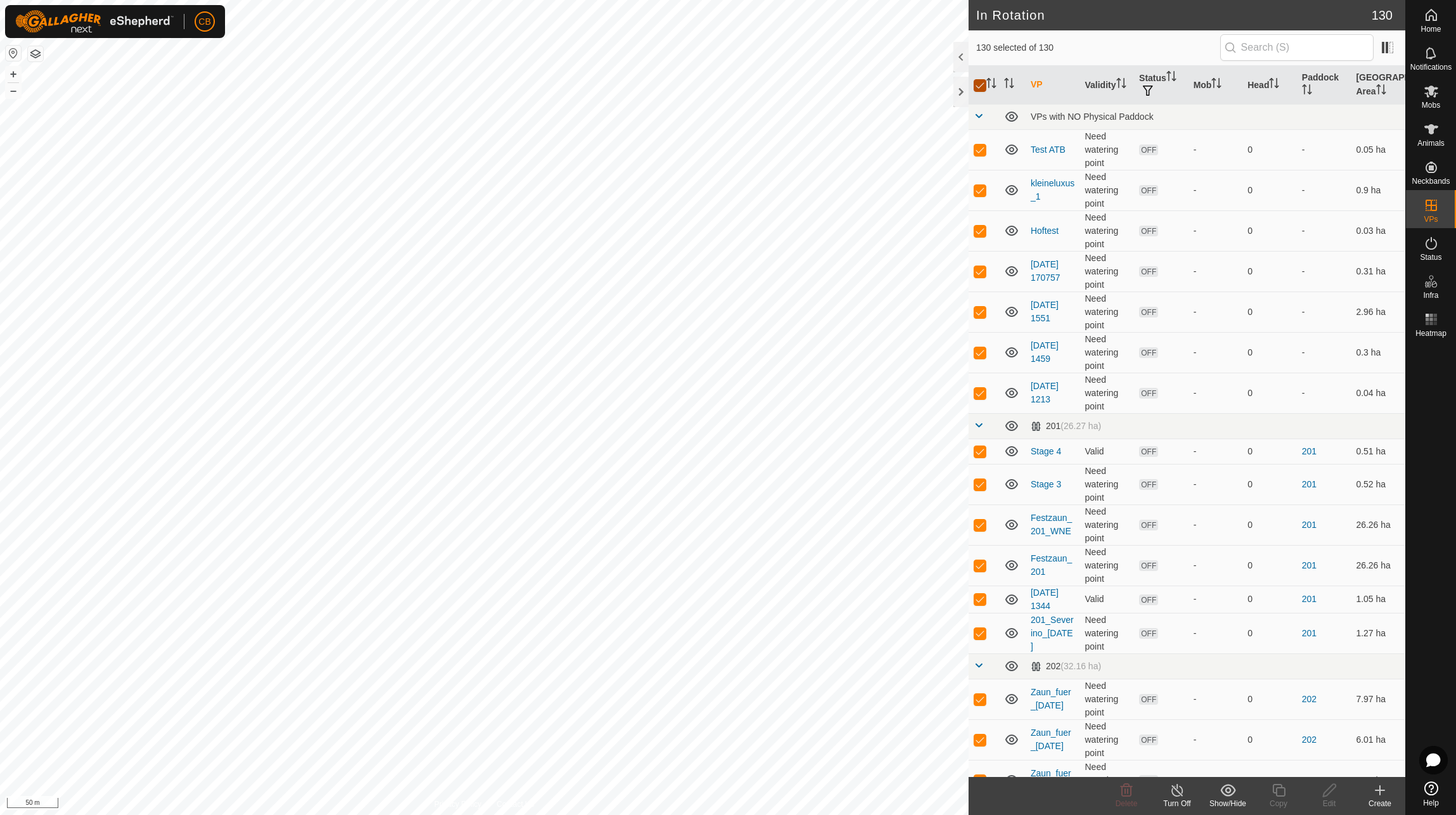
checkbox input "false"
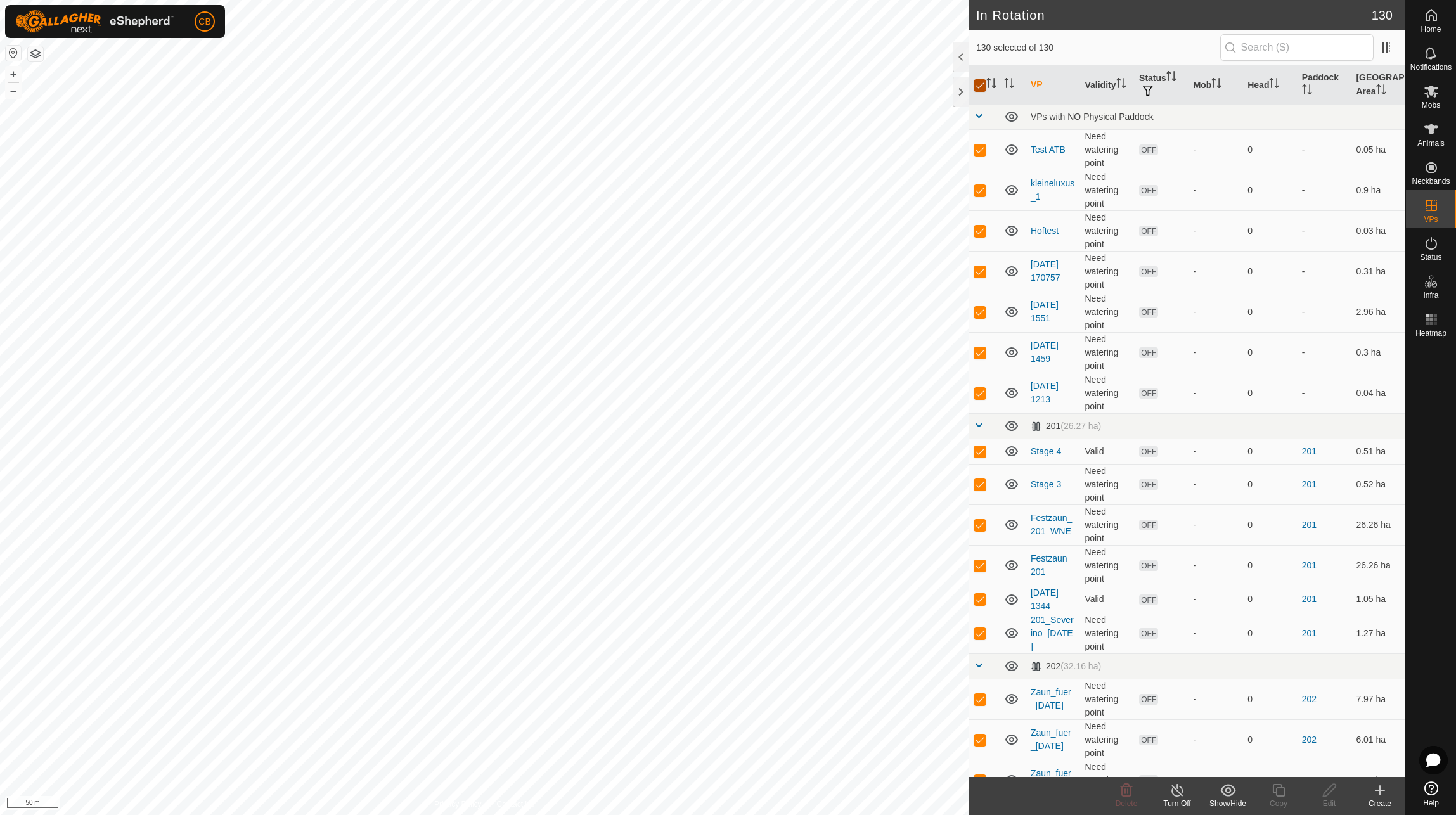
checkbox input "false"
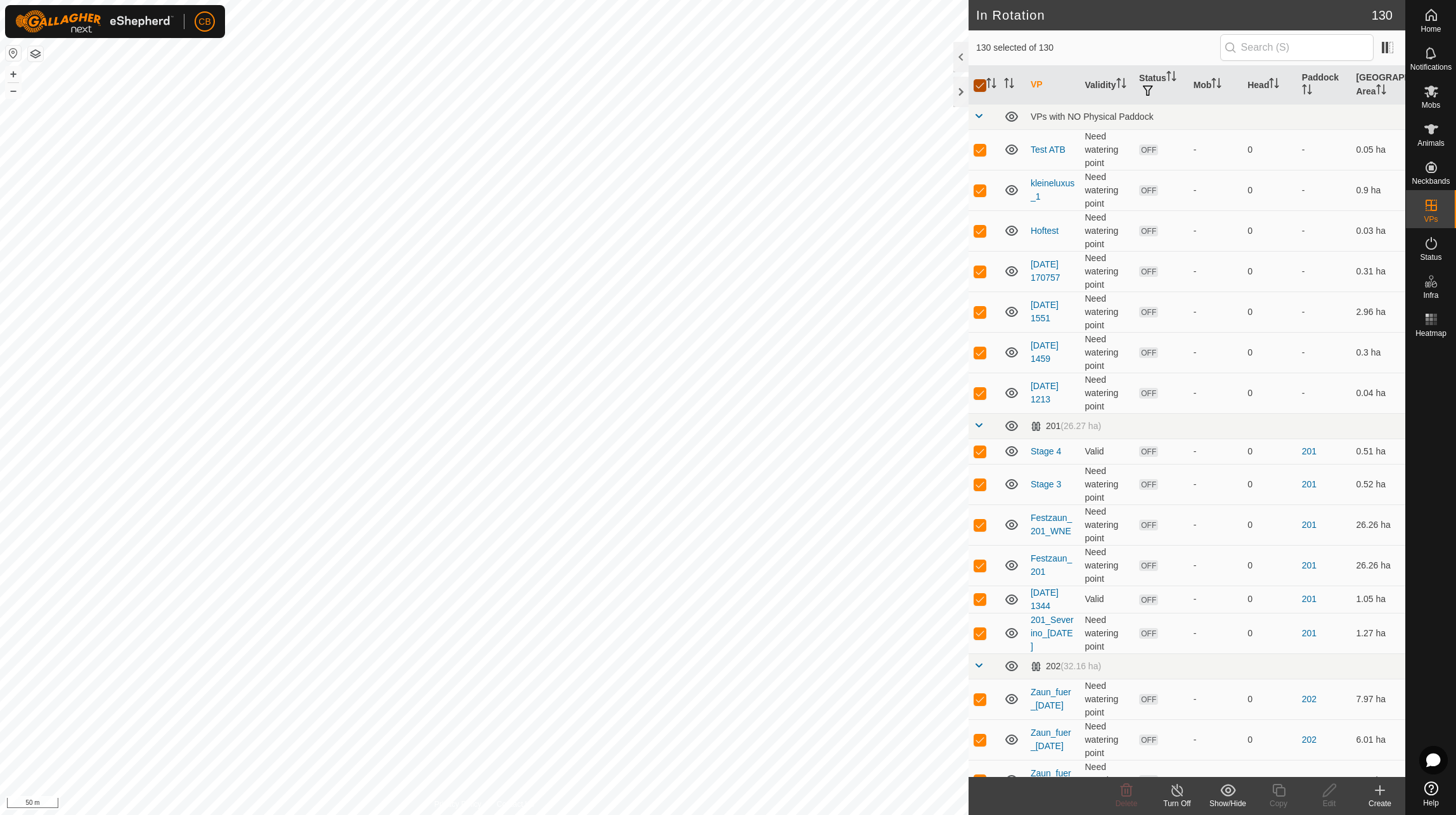
checkbox input "false"
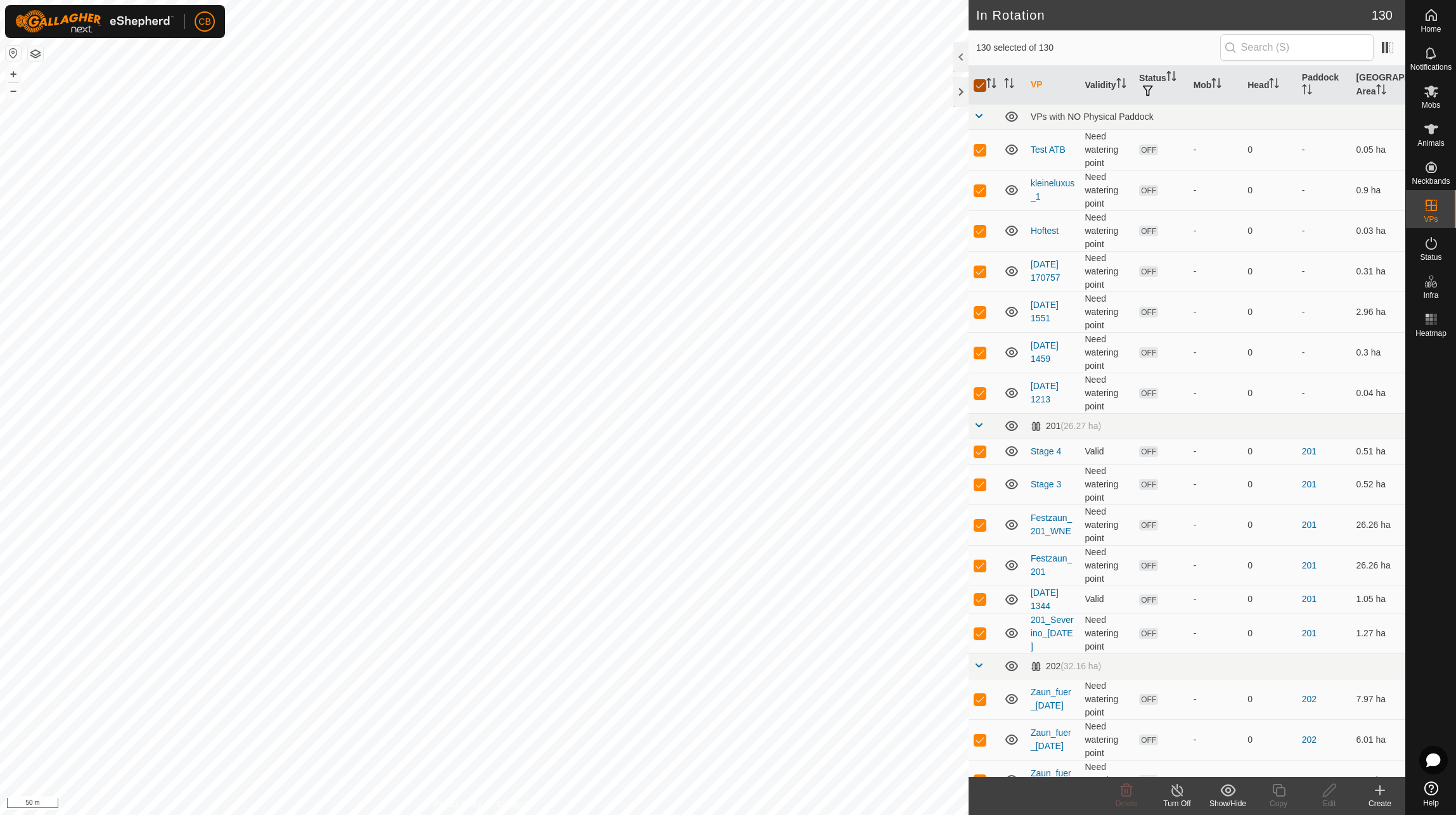
checkbox input "false"
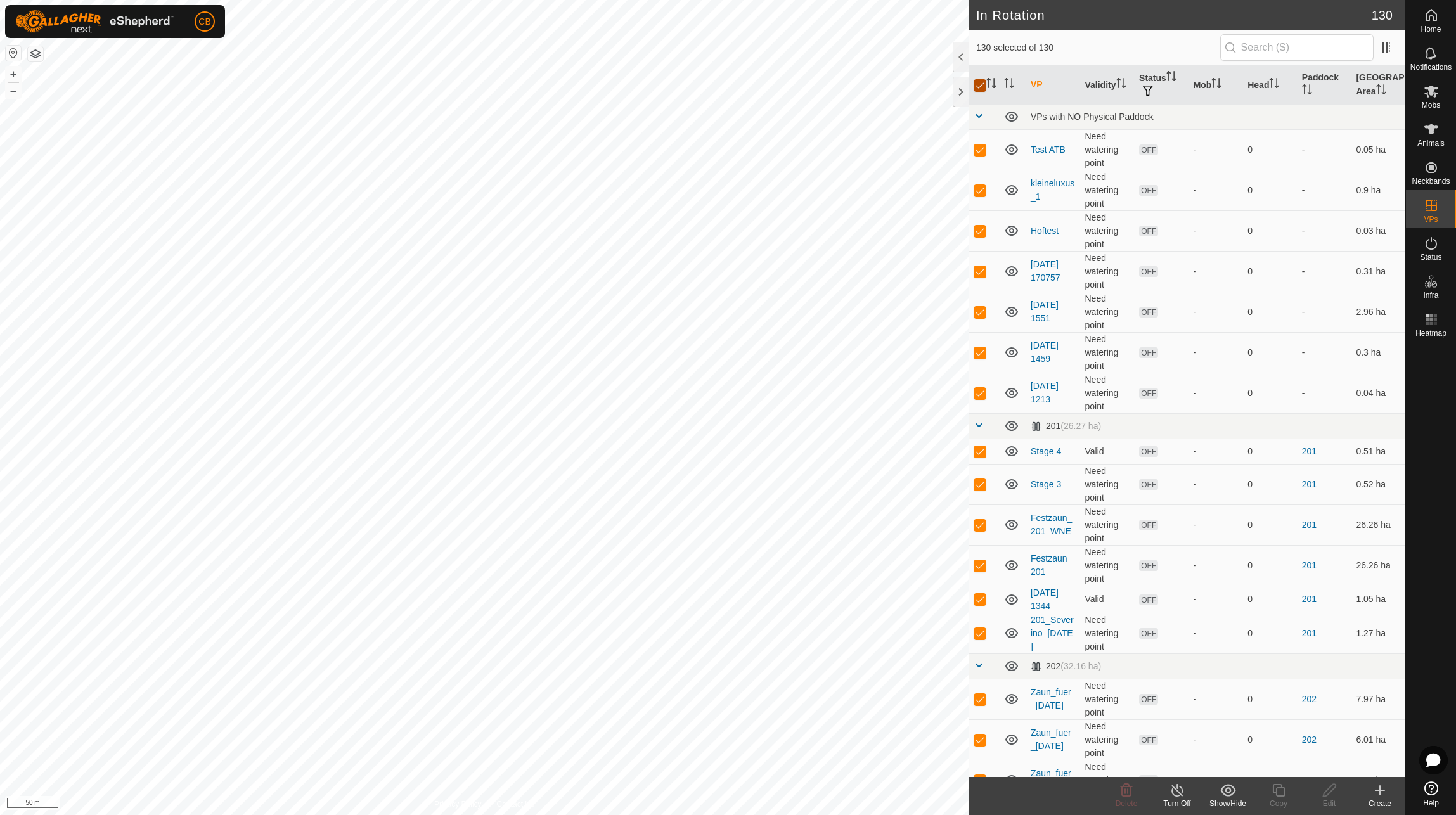
checkbox input "false"
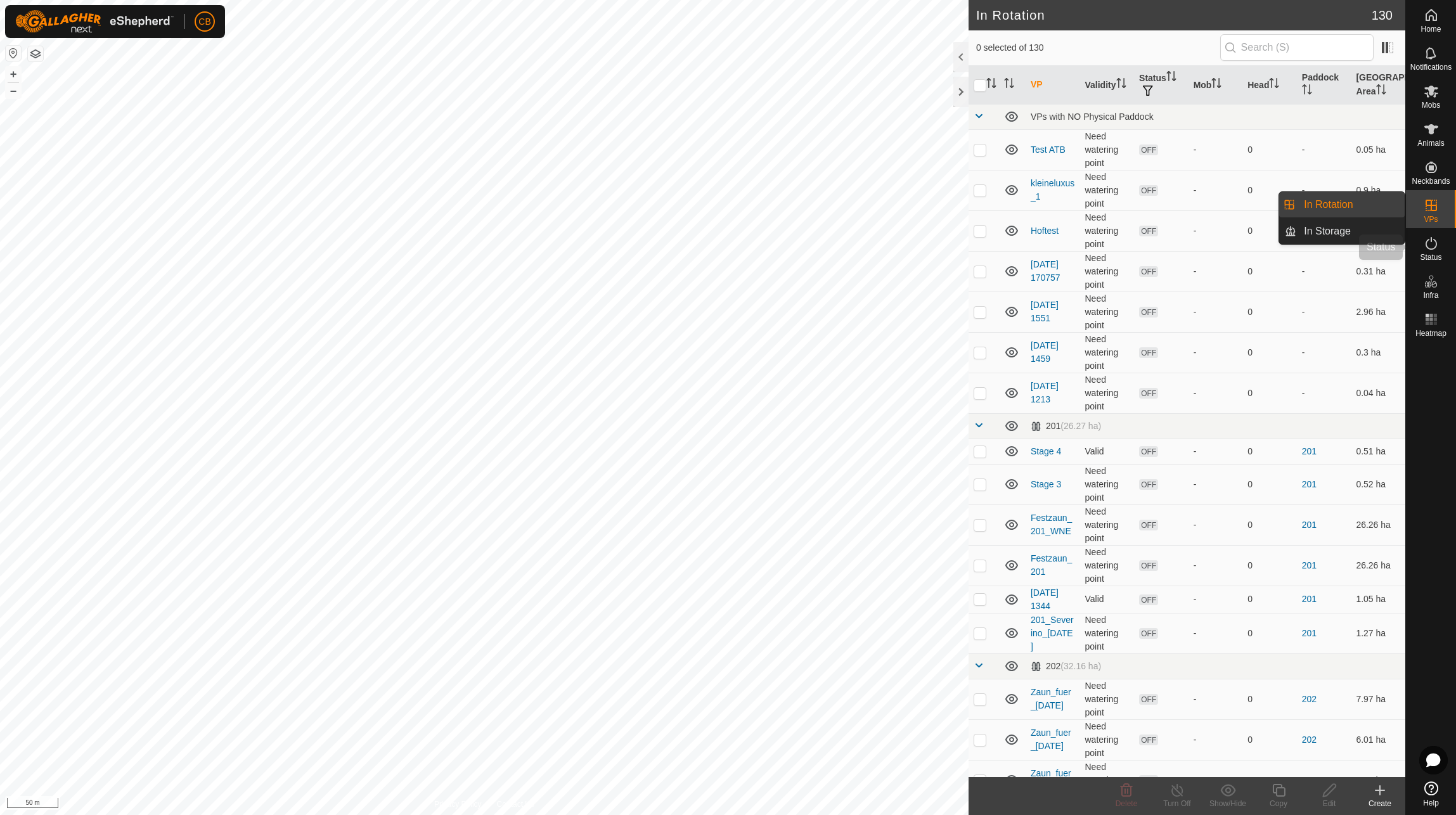
click at [1429, 245] on icon at bounding box center [1431, 243] width 15 height 15
